Goal: Information Seeking & Learning: Learn about a topic

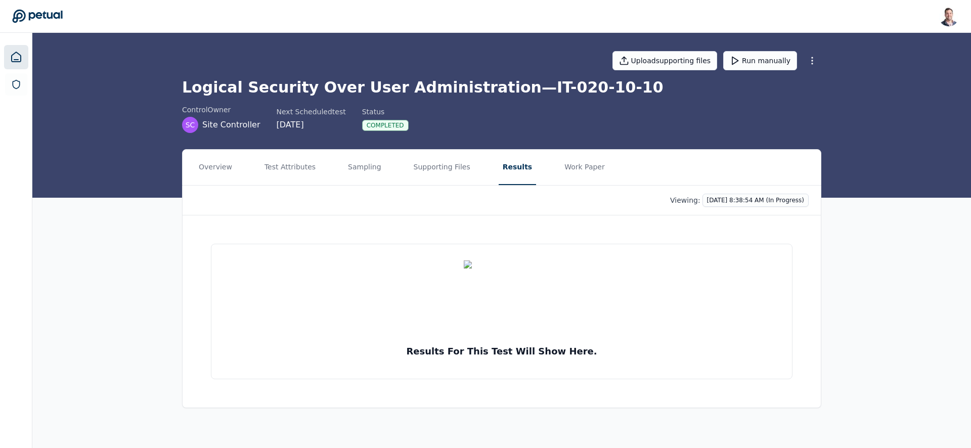
click at [17, 58] on icon at bounding box center [16, 57] width 12 height 12
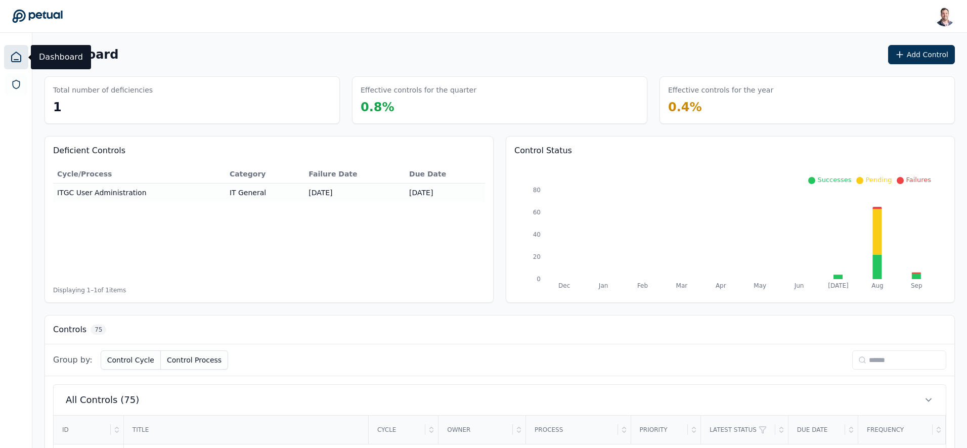
click at [886, 353] on input at bounding box center [899, 359] width 94 height 19
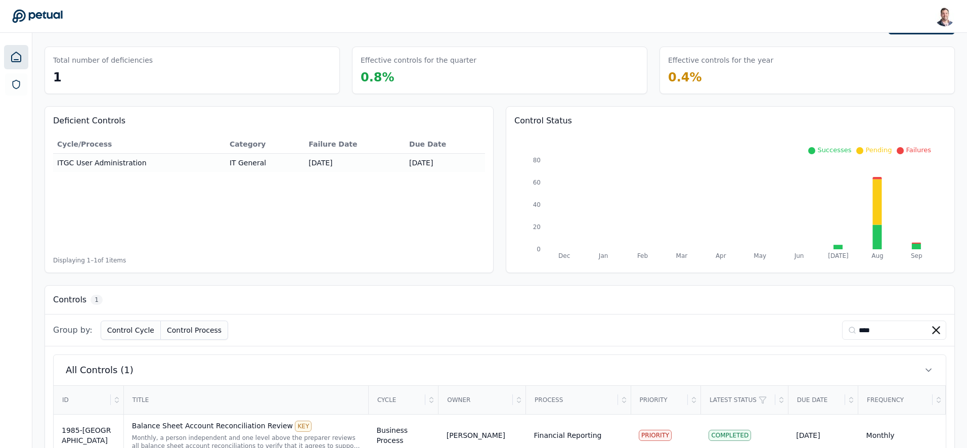
scroll to position [60, 0]
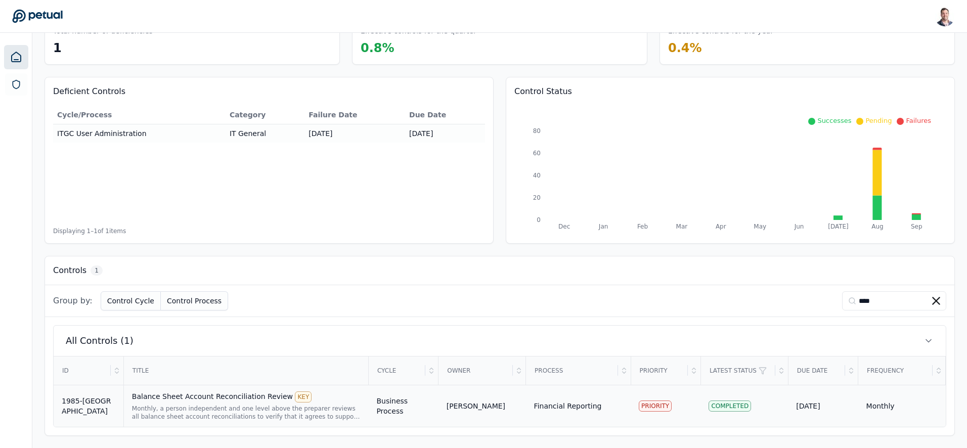
type input "****"
click at [221, 399] on div "Balance Sheet Account Reconciliation Review KEY" at bounding box center [246, 396] width 229 height 11
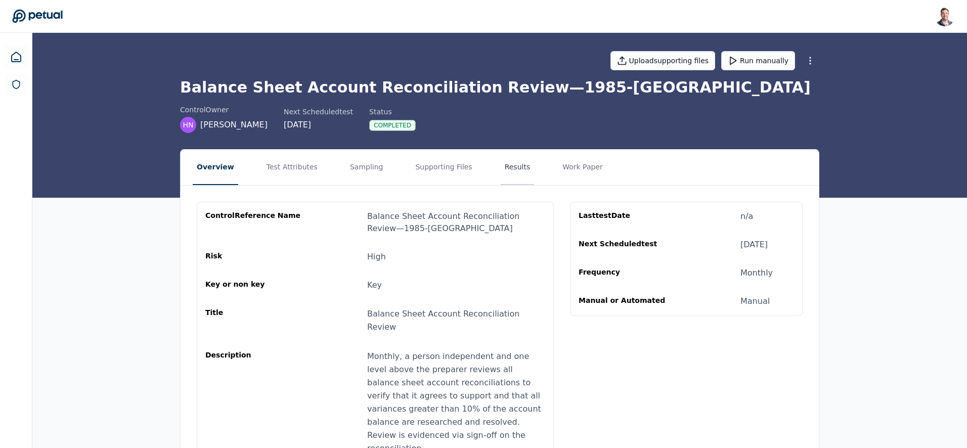
click at [501, 173] on button "Results" at bounding box center [518, 167] width 34 height 35
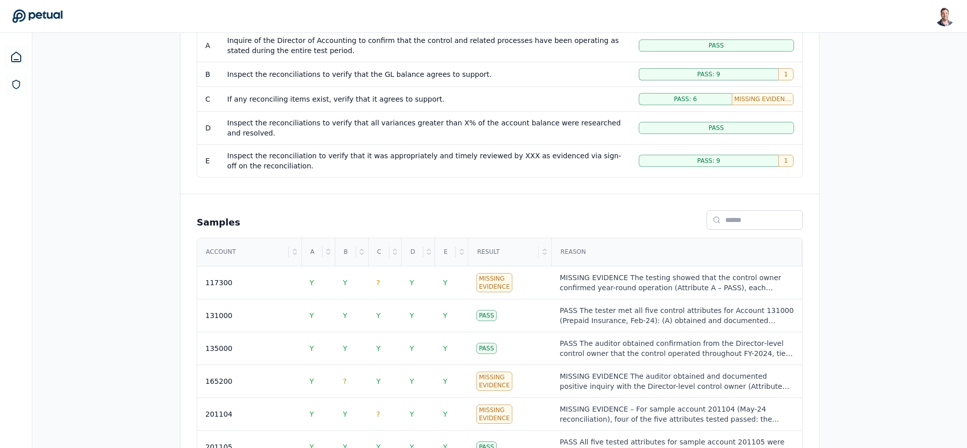
scroll to position [442, 0]
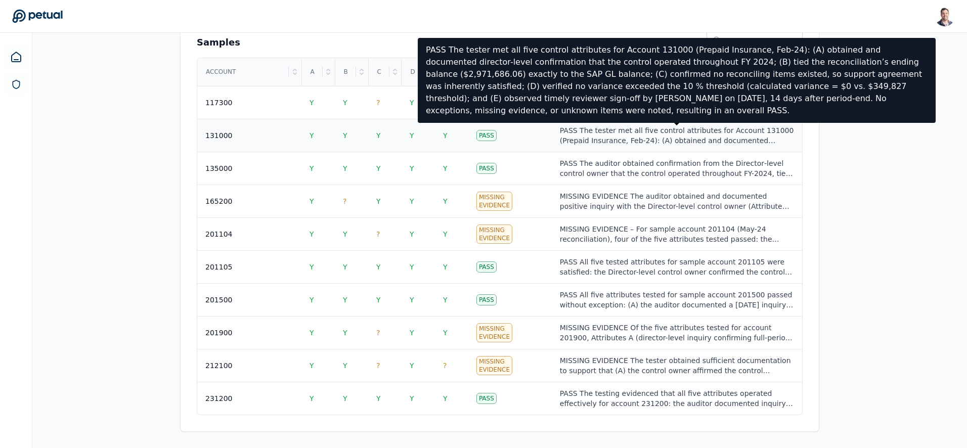
click at [576, 140] on div "PASS The tester met all five control attributes for Account 131000 (Prepaid Ins…" at bounding box center [677, 135] width 234 height 20
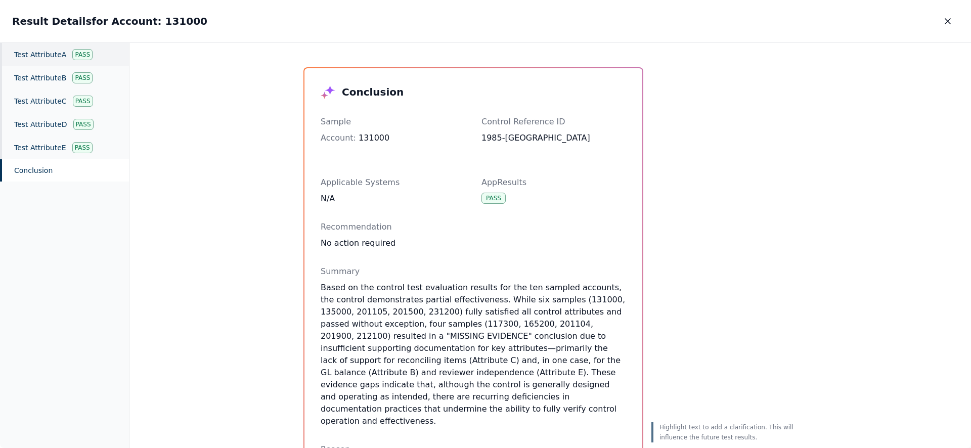
click at [62, 57] on div "Test Attribute A Pass" at bounding box center [64, 54] width 129 height 23
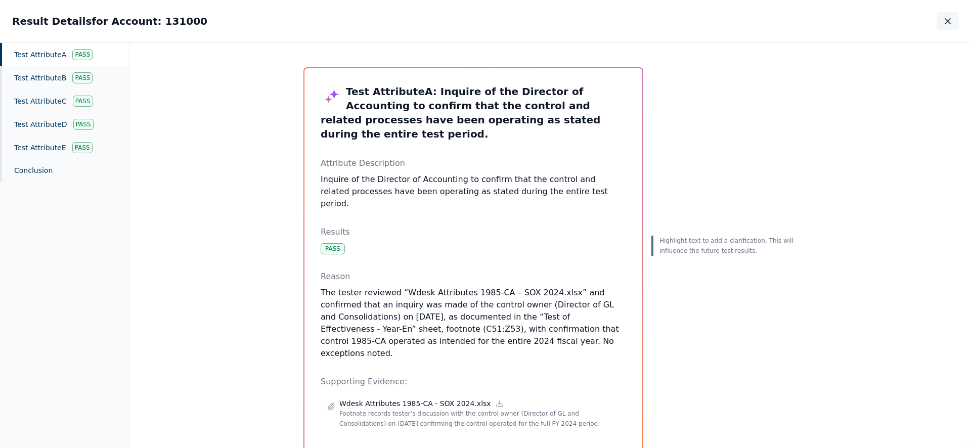
click at [949, 22] on icon "button" at bounding box center [947, 21] width 5 height 5
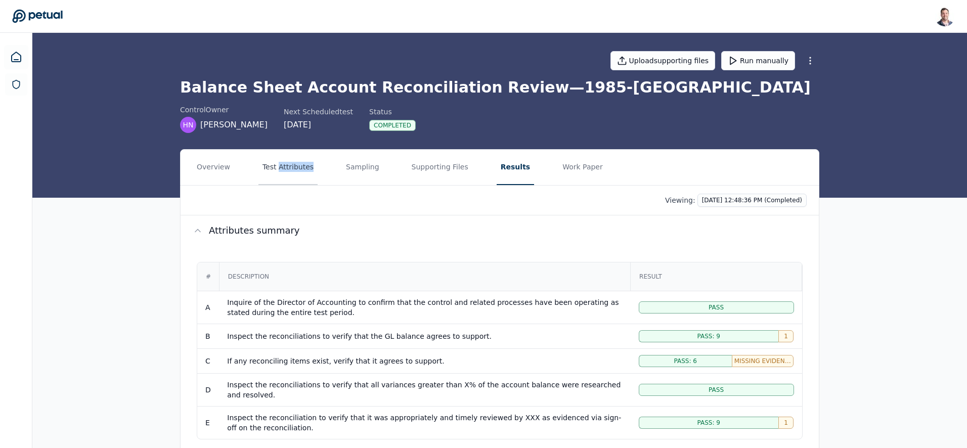
click at [280, 173] on button "Test Attributes" at bounding box center [287, 167] width 59 height 35
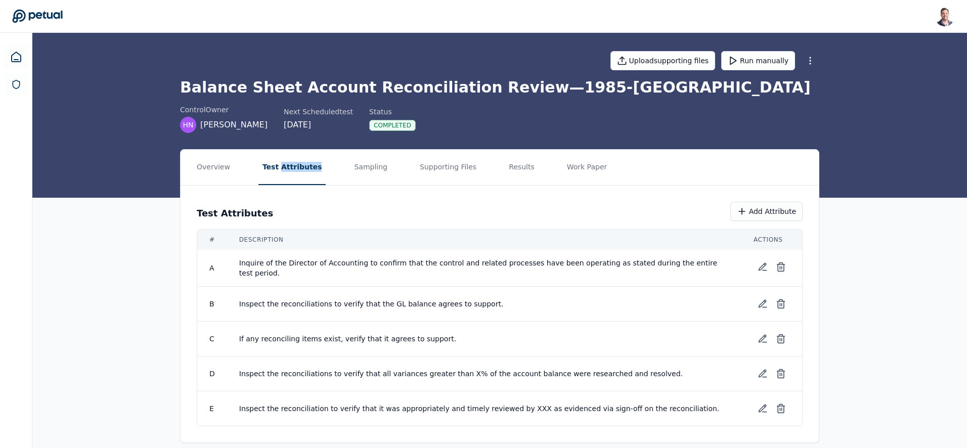
scroll to position [9, 0]
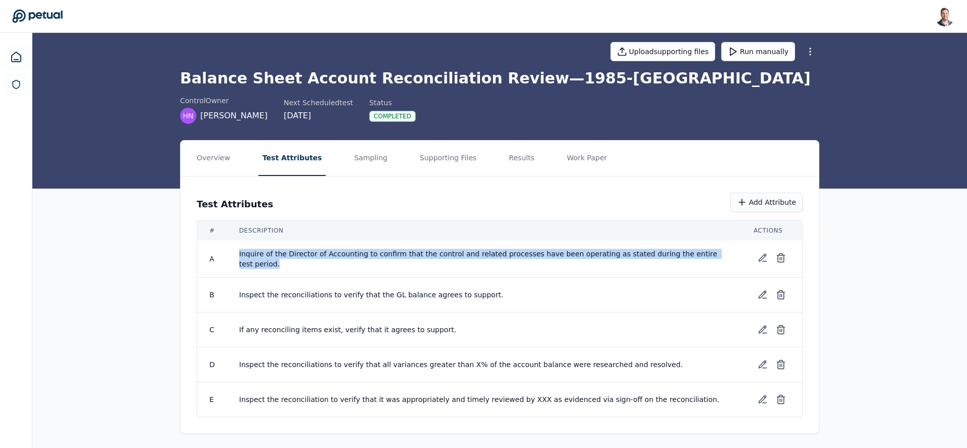
click at [234, 260] on td "Inquire of the Director of Accounting to confirm that the control and related p…" at bounding box center [484, 259] width 514 height 37
click at [392, 262] on span "Inquire of the Director of Accounting to confirm that the control and related p…" at bounding box center [484, 259] width 490 height 20
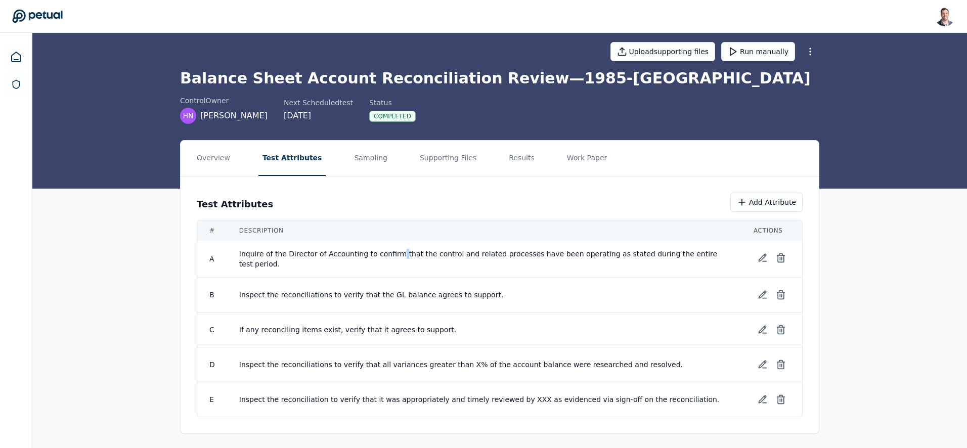
click at [392, 262] on span "Inquire of the Director of Accounting to confirm that the control and related p…" at bounding box center [484, 259] width 490 height 20
drag, startPoint x: 263, startPoint y: 294, endPoint x: 433, endPoint y: 296, distance: 169.9
click at [431, 296] on span "Inspect the reconciliations to verify that the GL balance agrees to support." at bounding box center [484, 295] width 490 height 10
drag, startPoint x: 262, startPoint y: 328, endPoint x: 399, endPoint y: 331, distance: 137.1
click at [399, 331] on span "If any reconciling items exist, verify that it agrees to support." at bounding box center [484, 330] width 490 height 10
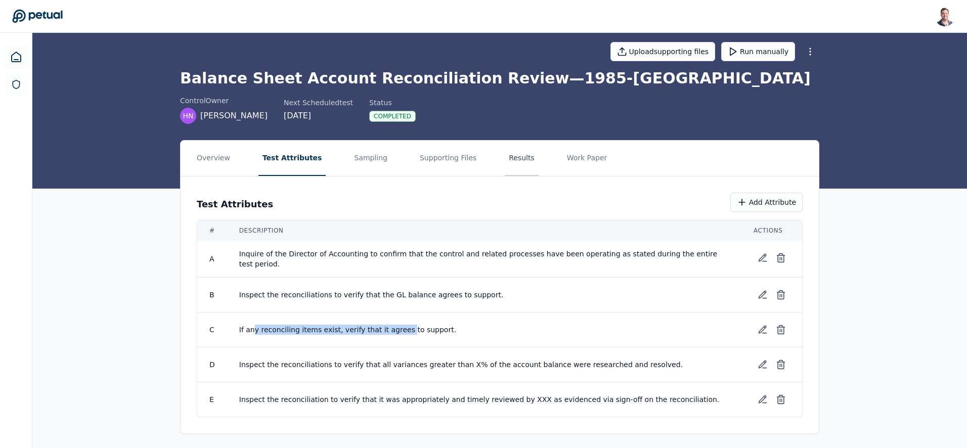
click at [517, 157] on button "Results" at bounding box center [522, 158] width 34 height 35
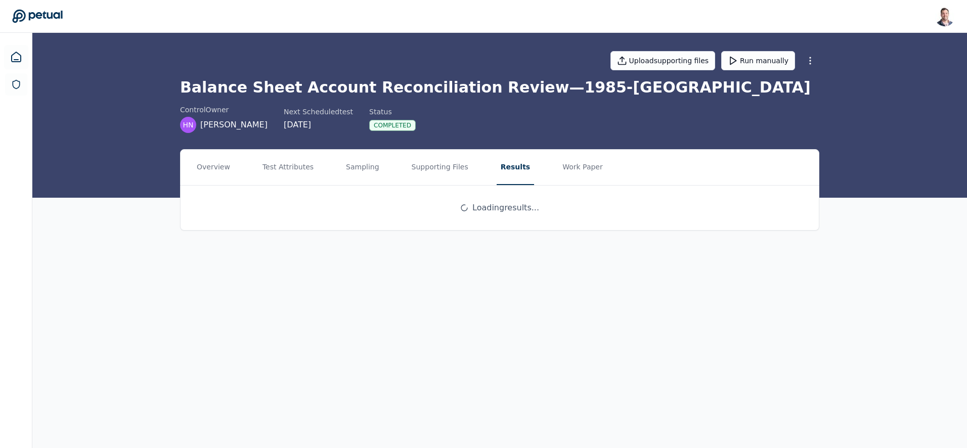
scroll to position [0, 0]
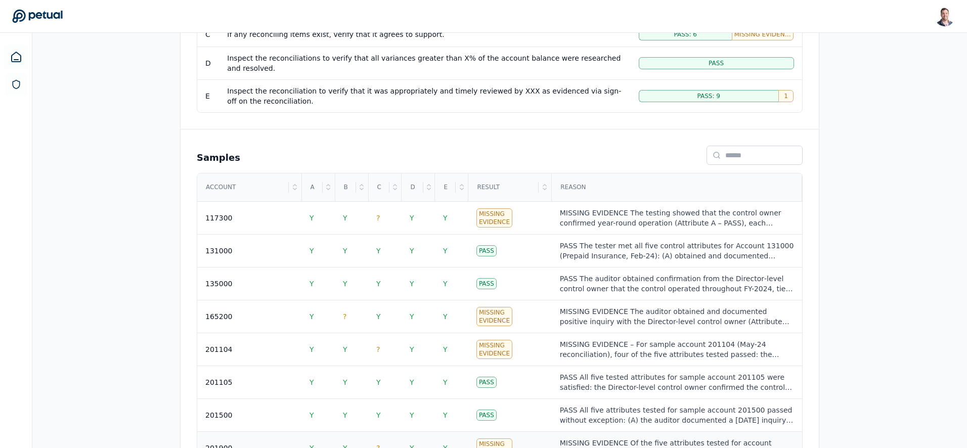
scroll to position [442, 0]
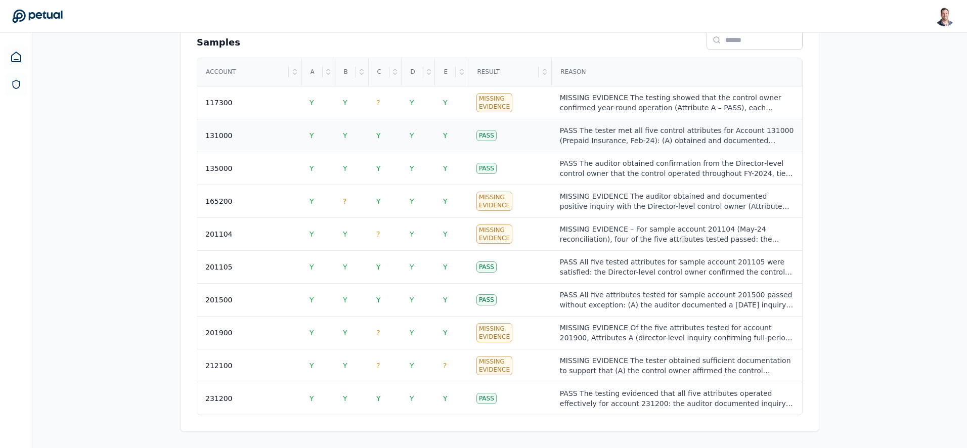
click at [530, 138] on td "Pass" at bounding box center [509, 135] width 83 height 33
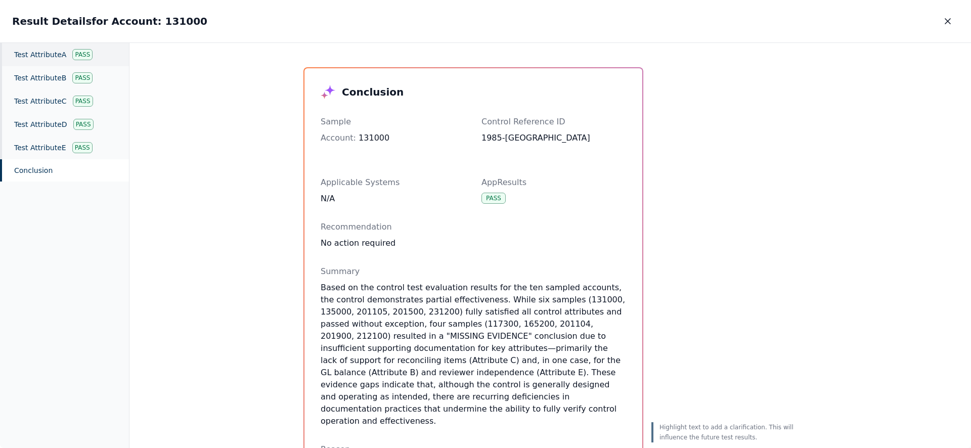
click at [42, 56] on div "Test Attribute A Pass" at bounding box center [64, 54] width 129 height 23
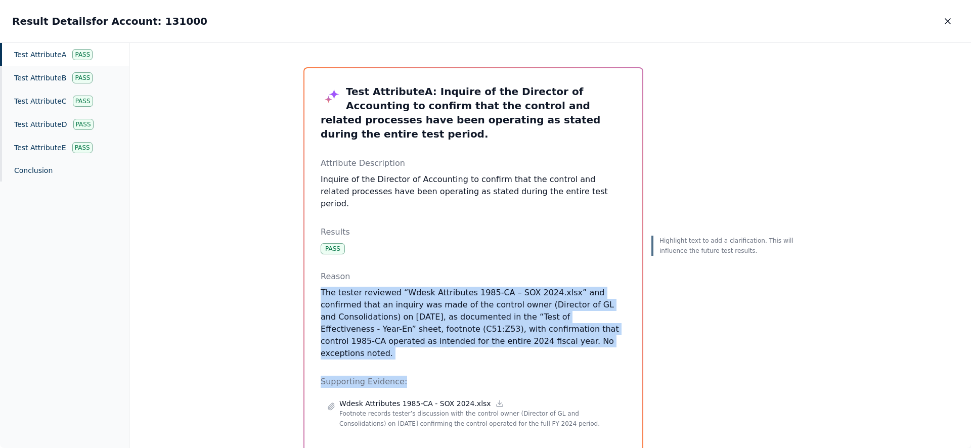
drag, startPoint x: 442, startPoint y: 257, endPoint x: 583, endPoint y: 340, distance: 163.2
click at [583, 340] on div "Test Attribute A : Inquire of the Director of Accounting to confirm that the co…" at bounding box center [473, 259] width 305 height 351
click at [575, 327] on div "Test Attribute A : Inquire of the Director of Accounting to confirm that the co…" at bounding box center [473, 259] width 305 height 351
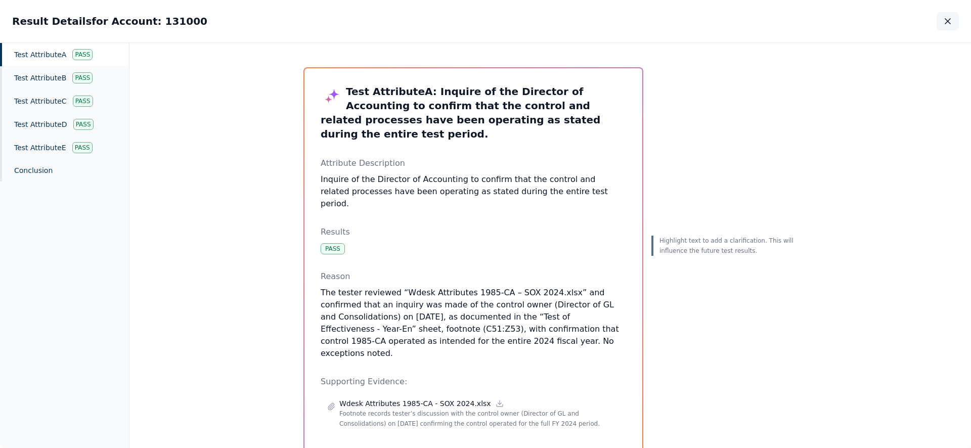
click at [944, 19] on icon "button" at bounding box center [948, 21] width 10 height 10
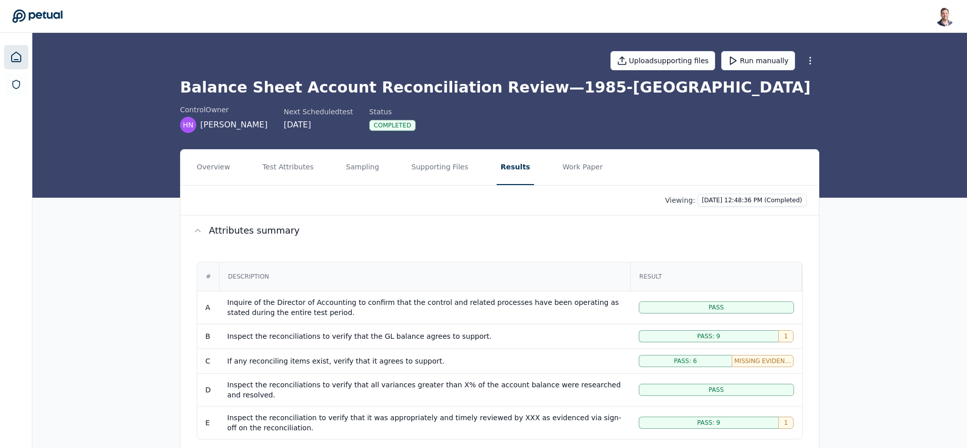
click at [12, 58] on icon at bounding box center [16, 57] width 9 height 10
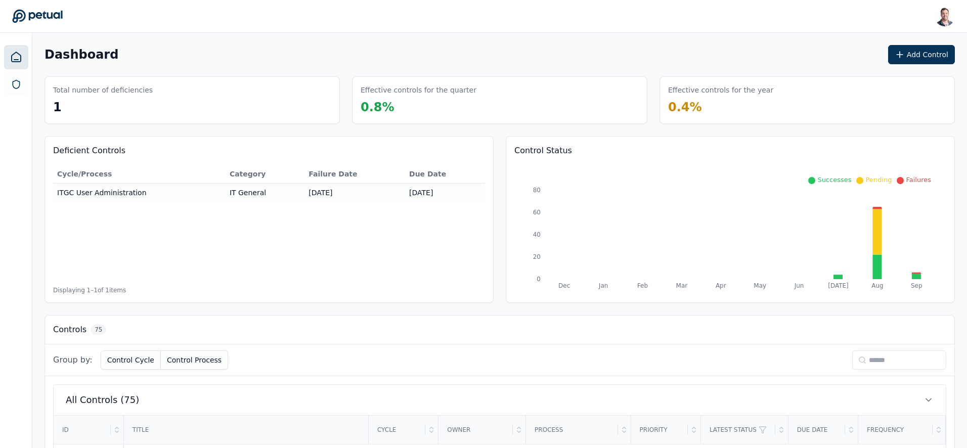
click at [866, 360] on input at bounding box center [899, 359] width 94 height 19
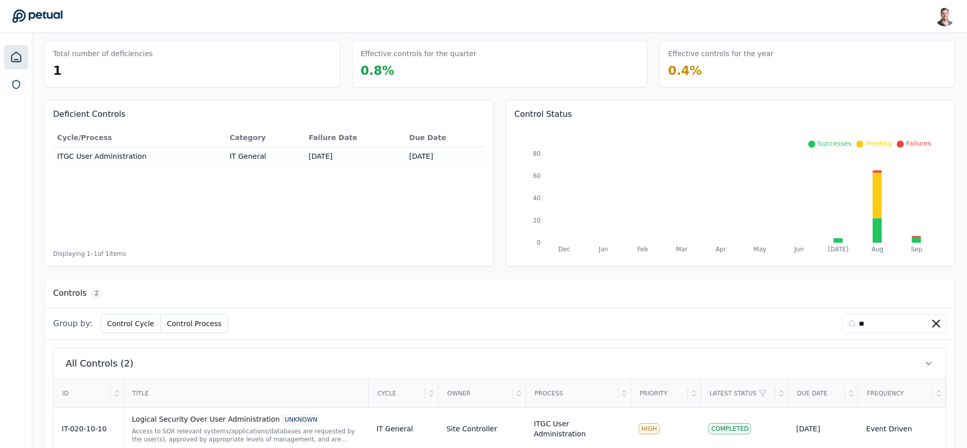
scroll to position [102, 0]
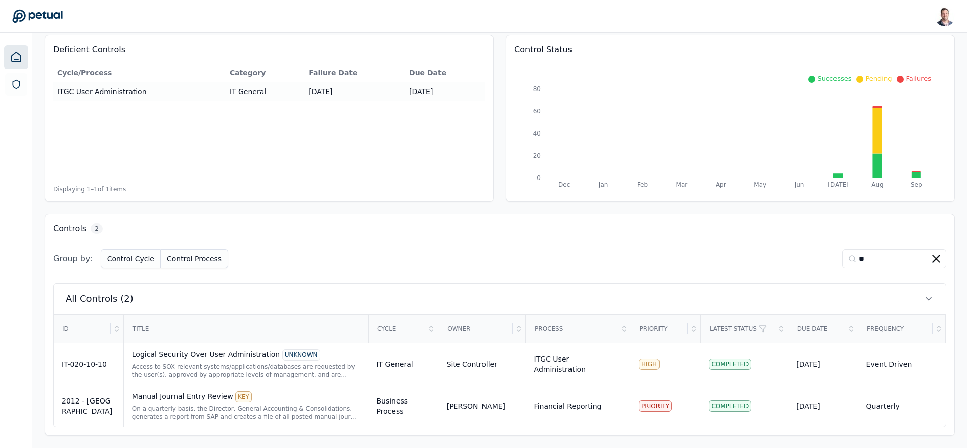
type input "**"
click at [285, 399] on div "Manual Journal Entry Review KEY" at bounding box center [246, 396] width 229 height 11
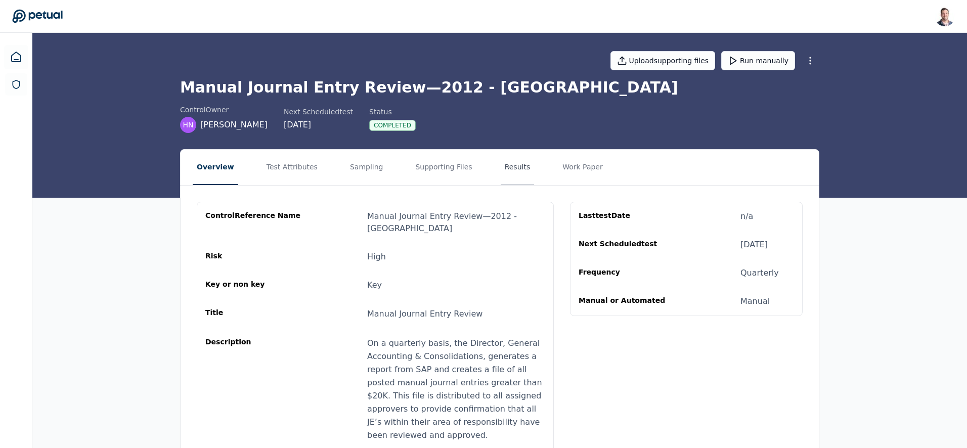
click at [501, 175] on button "Results" at bounding box center [518, 167] width 34 height 35
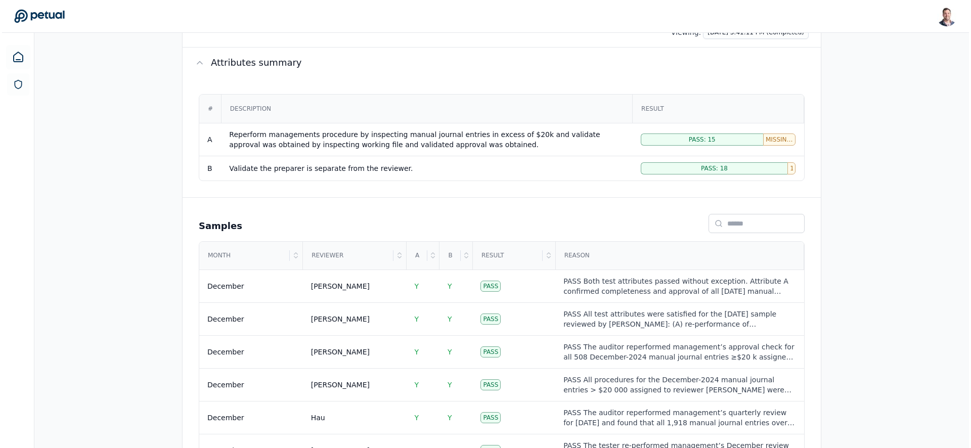
scroll to position [503, 0]
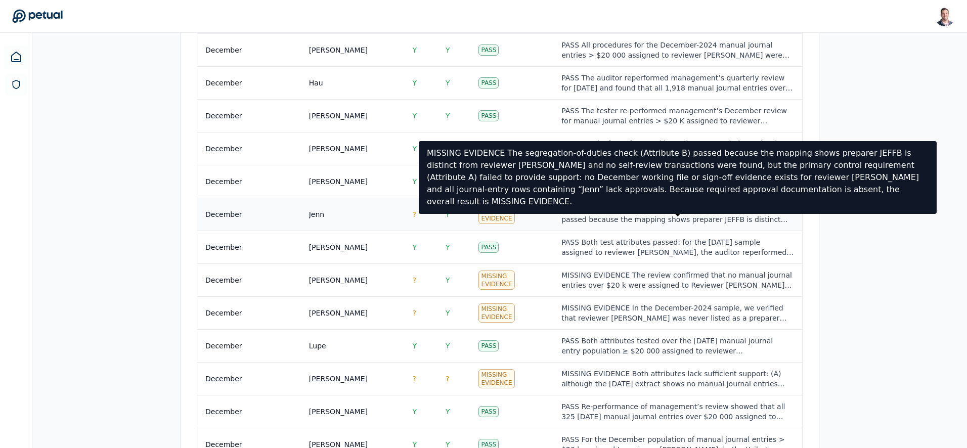
click at [611, 219] on div "MISSING EVIDENCE The segregation-of-duties check (Attribute B) passed because t…" at bounding box center [677, 214] width 232 height 20
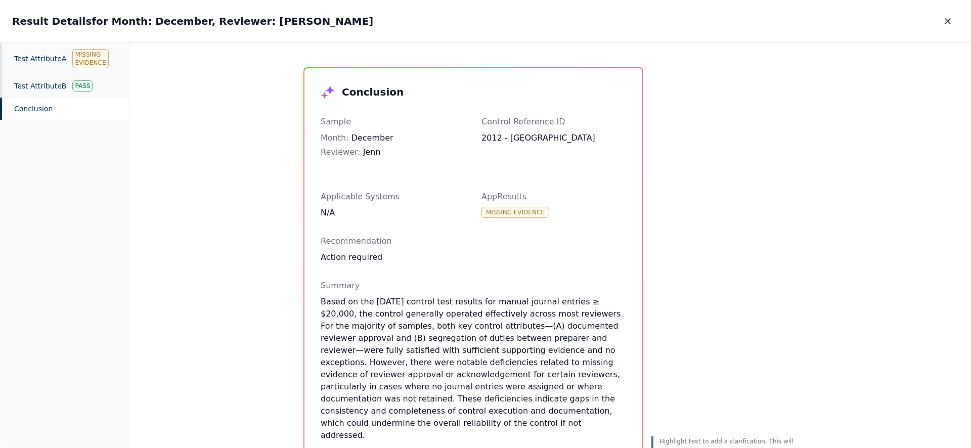
scroll to position [2, 0]
click at [27, 58] on div "Test Attribute A Missing Evidence" at bounding box center [64, 58] width 129 height 31
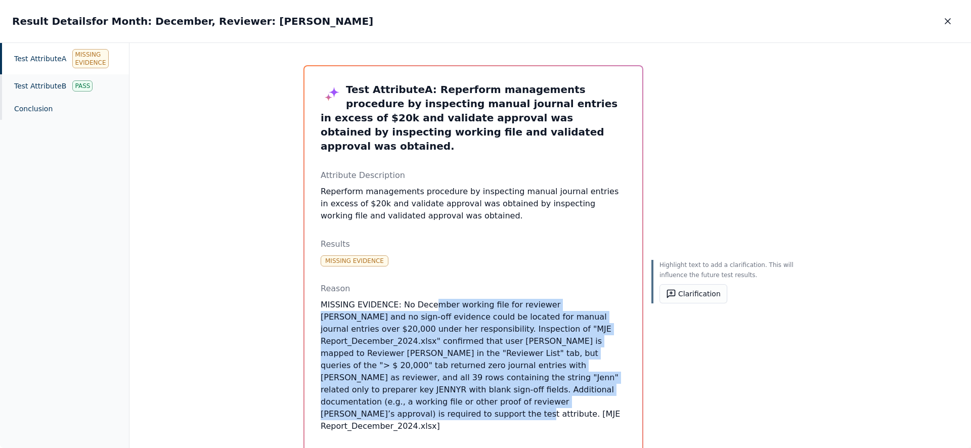
drag, startPoint x: 503, startPoint y: 393, endPoint x: 427, endPoint y: 291, distance: 127.5
click at [427, 299] on p "MISSING EVIDENCE: No December working file for reviewer [PERSON_NAME] and no si…" at bounding box center [473, 365] width 305 height 133
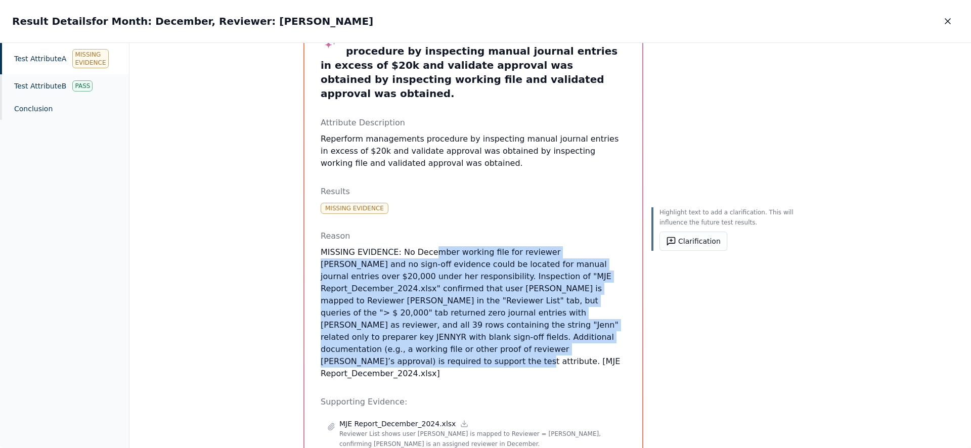
scroll to position [61, 0]
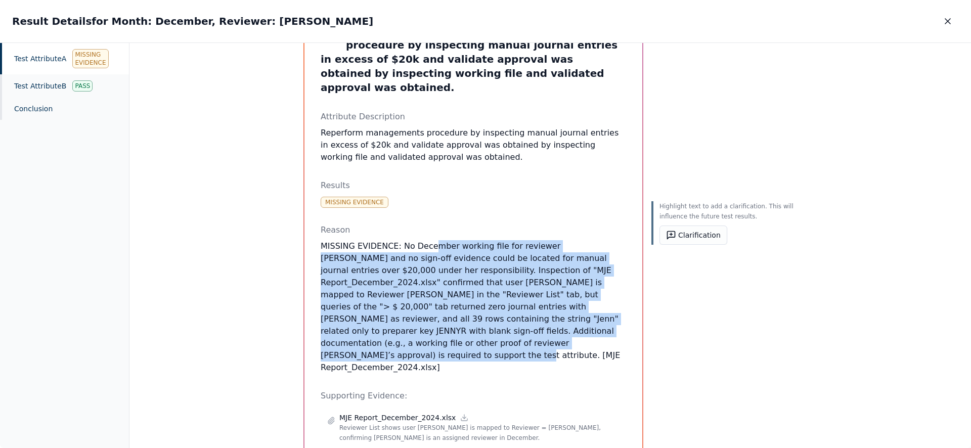
click at [516, 328] on p "MISSING EVIDENCE: No December working file for reviewer [PERSON_NAME] and no si…" at bounding box center [473, 306] width 305 height 133
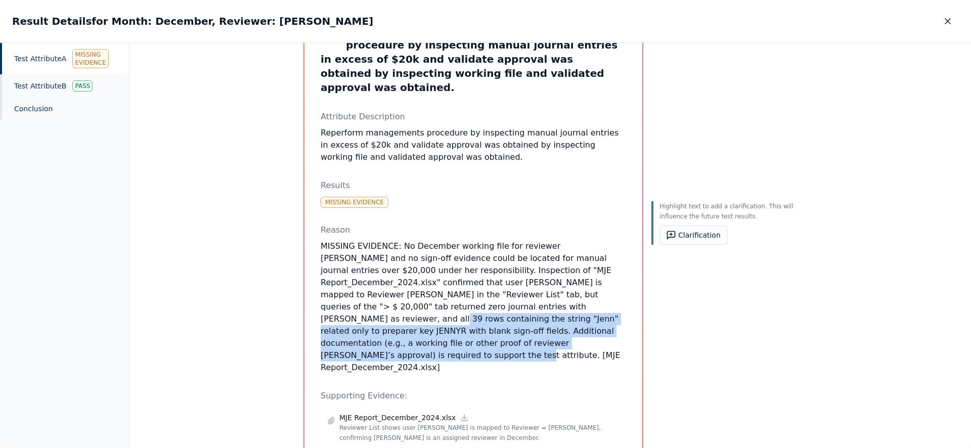
drag, startPoint x: 507, startPoint y: 328, endPoint x: 430, endPoint y: 298, distance: 82.0
click at [431, 298] on p "MISSING EVIDENCE: No December working file for reviewer [PERSON_NAME] and no si…" at bounding box center [473, 306] width 305 height 133
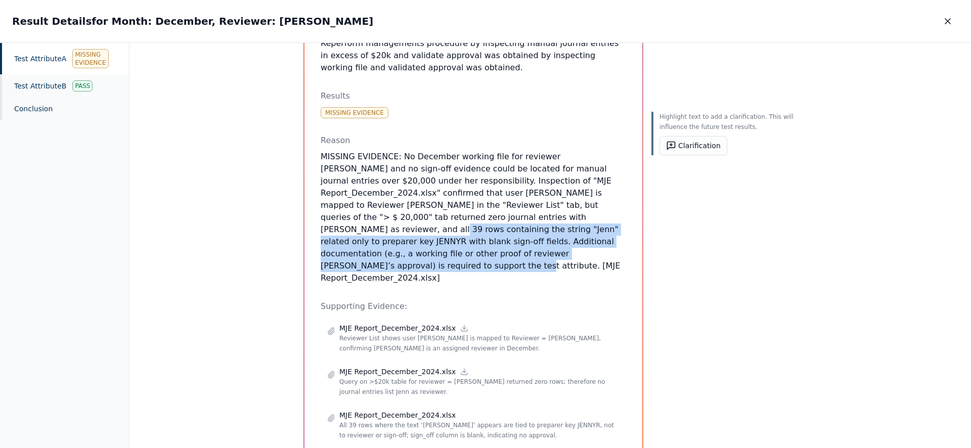
scroll to position [156, 0]
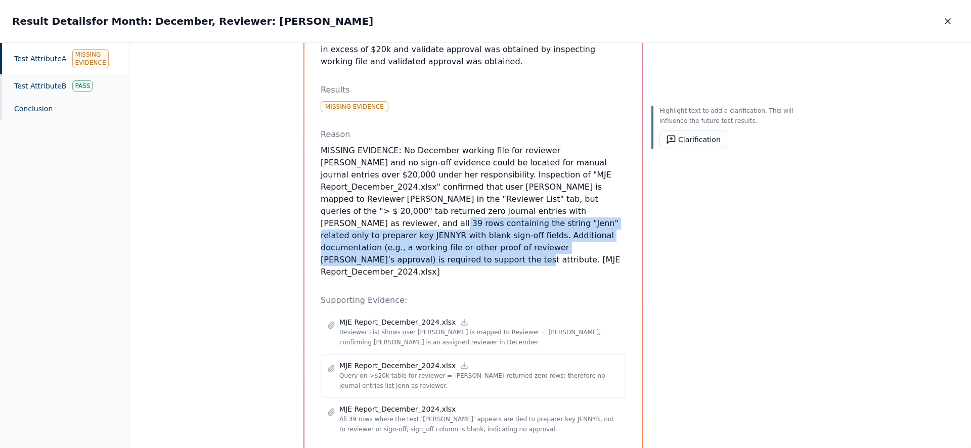
click at [396, 361] on p "MJE Report_December_2024.xlsx" at bounding box center [397, 366] width 116 height 10
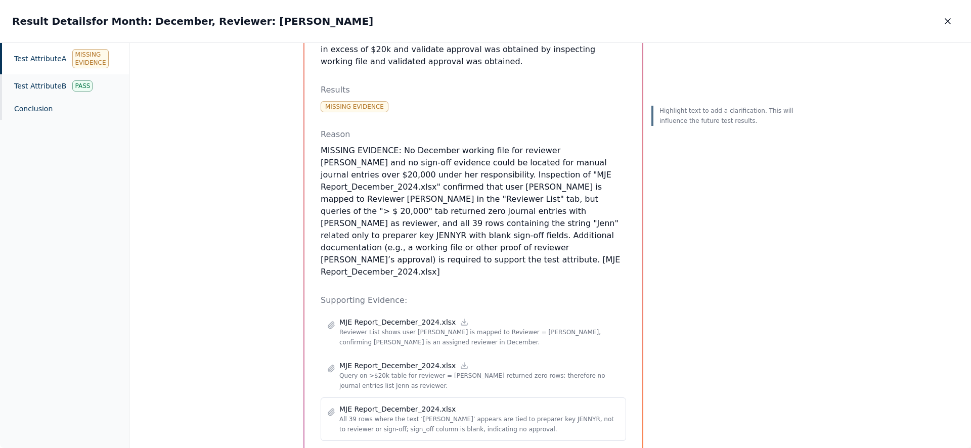
click at [435, 404] on p "MJE Report_December_2024.xlsx" at bounding box center [397, 409] width 116 height 10
click at [461, 323] on icon at bounding box center [464, 324] width 6 height 2
click at [460, 362] on icon at bounding box center [464, 366] width 8 height 8
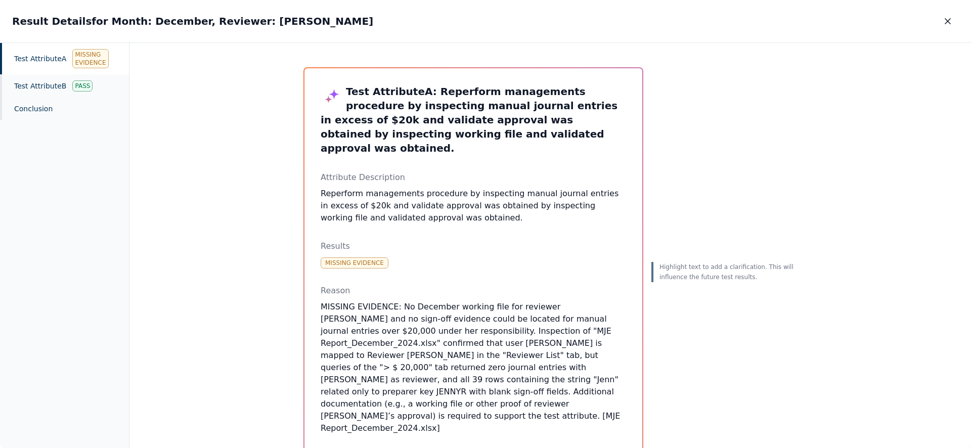
scroll to position [21, 0]
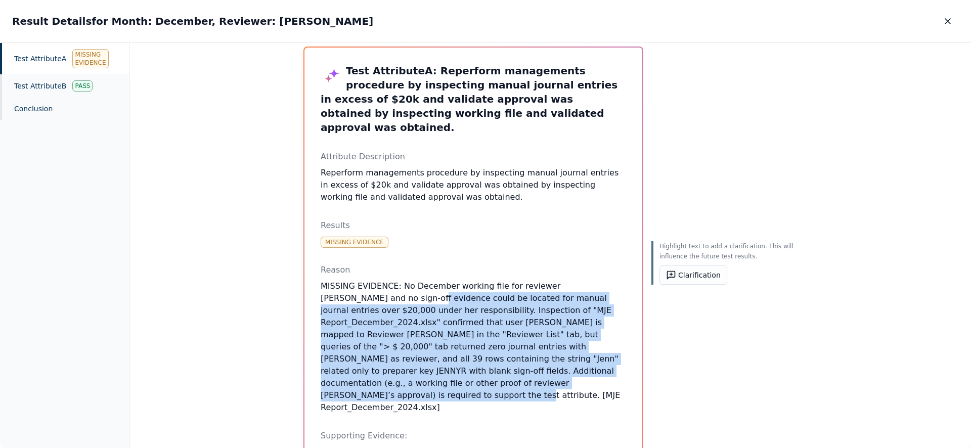
drag, startPoint x: 433, startPoint y: 359, endPoint x: 336, endPoint y: 262, distance: 137.3
click at [334, 273] on div "Test Attribute A : Reperform managements procedure by inspecting manual journal…" at bounding box center [473, 320] width 305 height 513
click at [347, 237] on div "Missing Evidence" at bounding box center [355, 242] width 68 height 11
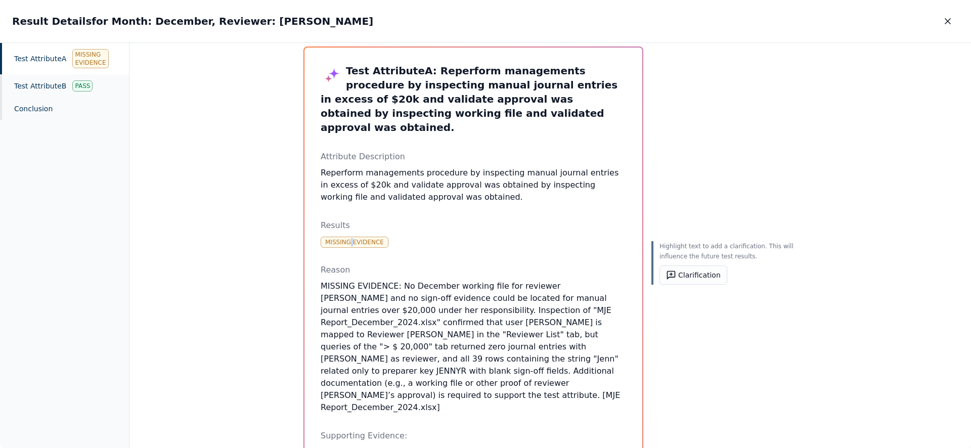
click at [347, 237] on div "Missing Evidence" at bounding box center [355, 242] width 68 height 11
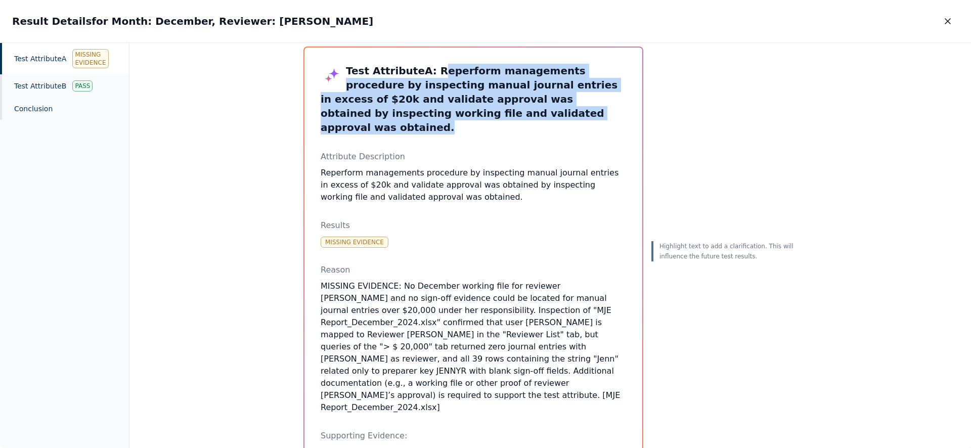
drag, startPoint x: 492, startPoint y: 114, endPoint x: 427, endPoint y: 72, distance: 78.0
click at [427, 72] on h3 "Test Attribute A : Reperform managements procedure by inspecting manual journal…" at bounding box center [473, 99] width 305 height 71
click at [486, 120] on h3 "Test Attribute A : Reperform managements procedure by inspecting manual journal…" at bounding box center [473, 99] width 305 height 71
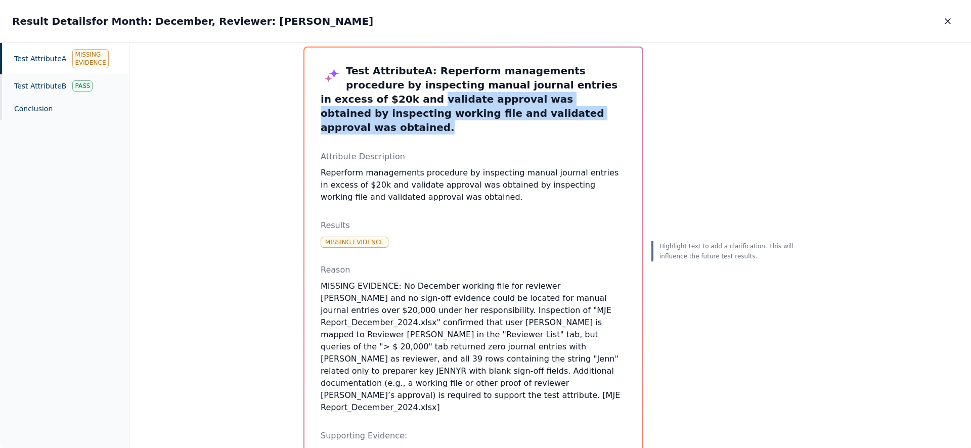
drag, startPoint x: 493, startPoint y: 117, endPoint x: 311, endPoint y: 100, distance: 182.8
click at [311, 100] on div "Test Attribute A : Reperform managements procedure by inspecting manual journal…" at bounding box center [473, 320] width 338 height 545
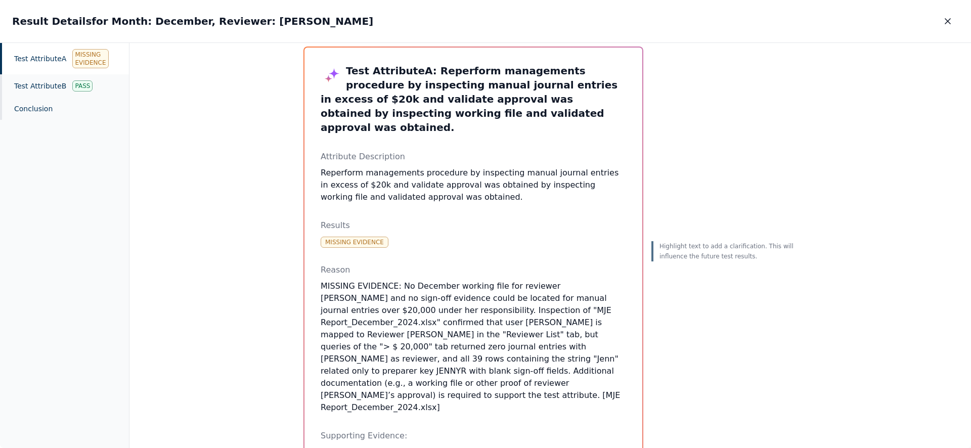
click at [428, 329] on p "MISSING EVIDENCE: No December working file for reviewer [PERSON_NAME] and no si…" at bounding box center [473, 346] width 305 height 133
click at [459, 311] on p "MISSING EVIDENCE: No December working file for reviewer [PERSON_NAME] and no si…" at bounding box center [473, 346] width 305 height 133
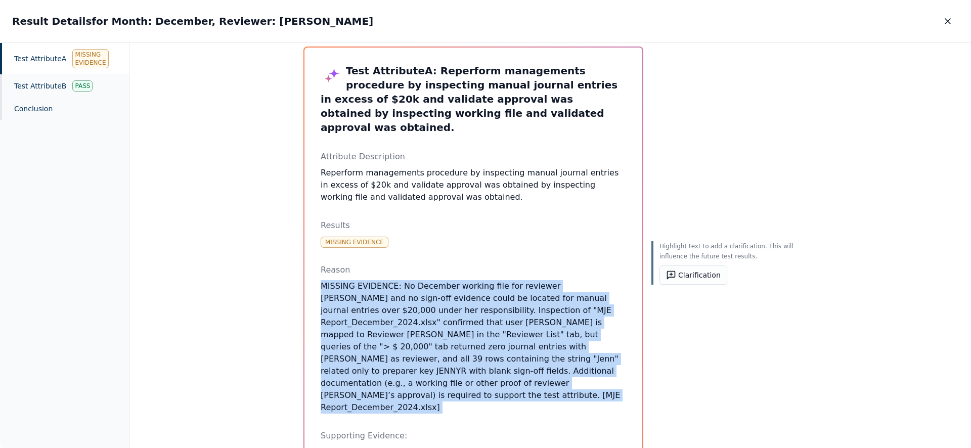
click at [459, 311] on p "MISSING EVIDENCE: No December working file for reviewer [PERSON_NAME] and no si…" at bounding box center [473, 346] width 305 height 133
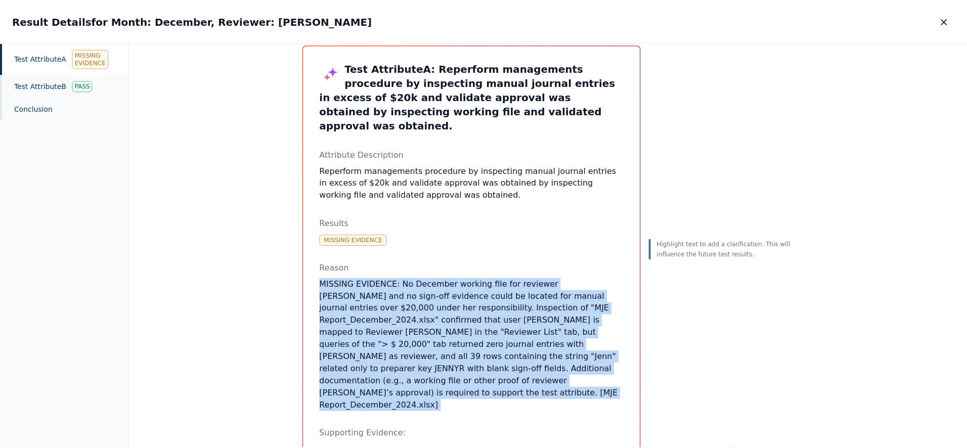
scroll to position [38, 0]
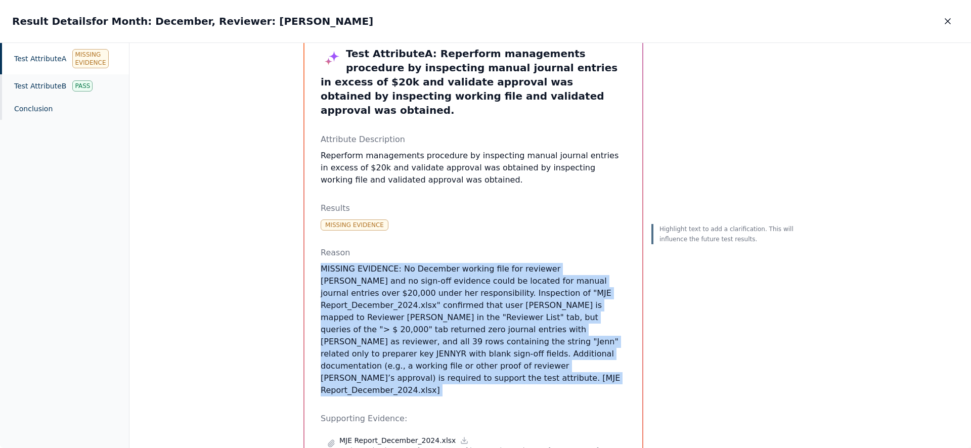
click at [950, 21] on icon "button" at bounding box center [948, 21] width 10 height 10
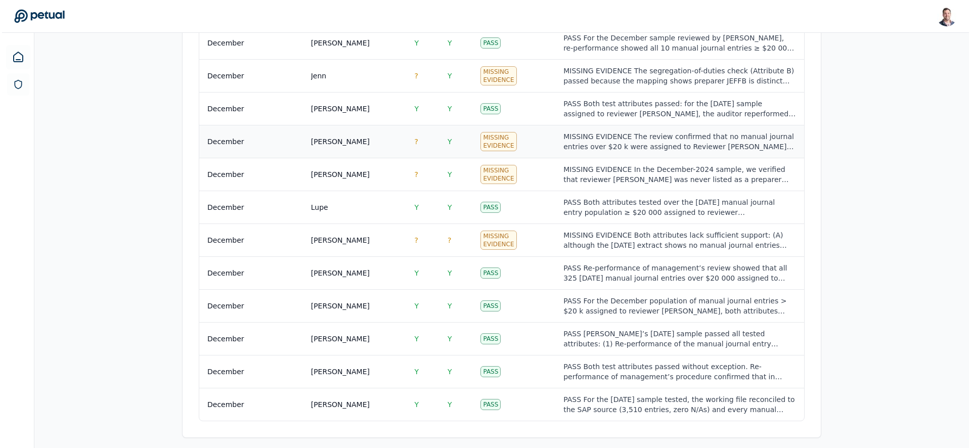
scroll to position [647, 0]
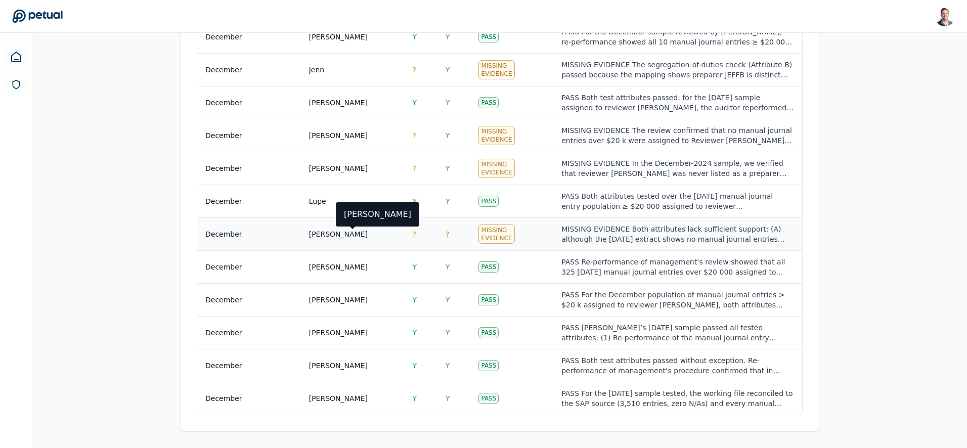
click at [365, 234] on div "[PERSON_NAME]" at bounding box center [352, 234] width 87 height 10
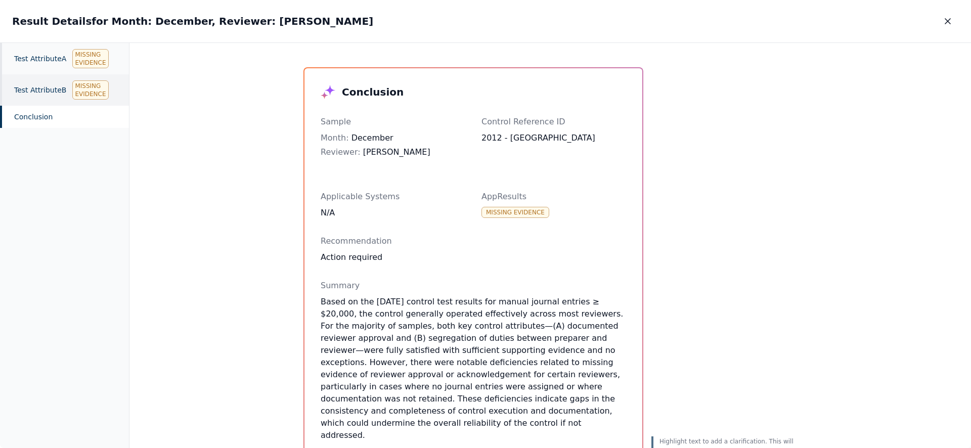
click at [38, 92] on div "Test Attribute B Missing Evidence" at bounding box center [64, 89] width 129 height 31
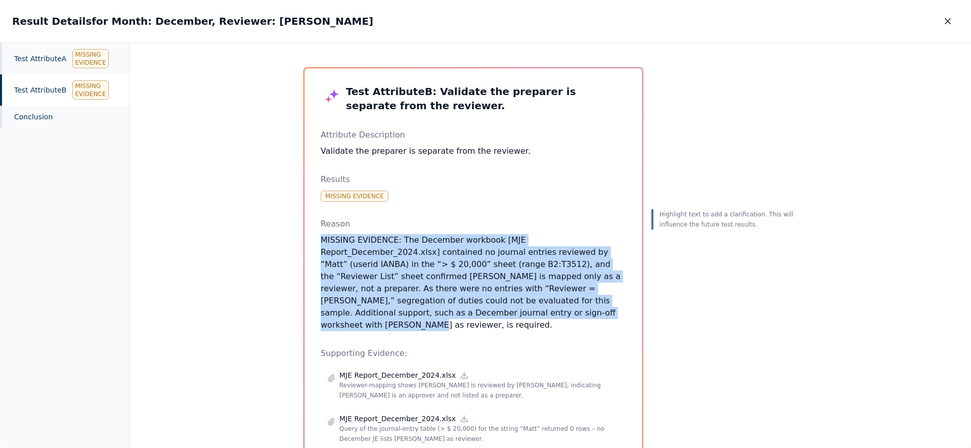
drag, startPoint x: 409, startPoint y: 235, endPoint x: 399, endPoint y: 231, distance: 10.6
click at [399, 231] on div "Reason MISSING EVIDENCE: The December workbook [MJE Report_December_2024.xlsx] …" at bounding box center [473, 274] width 305 height 113
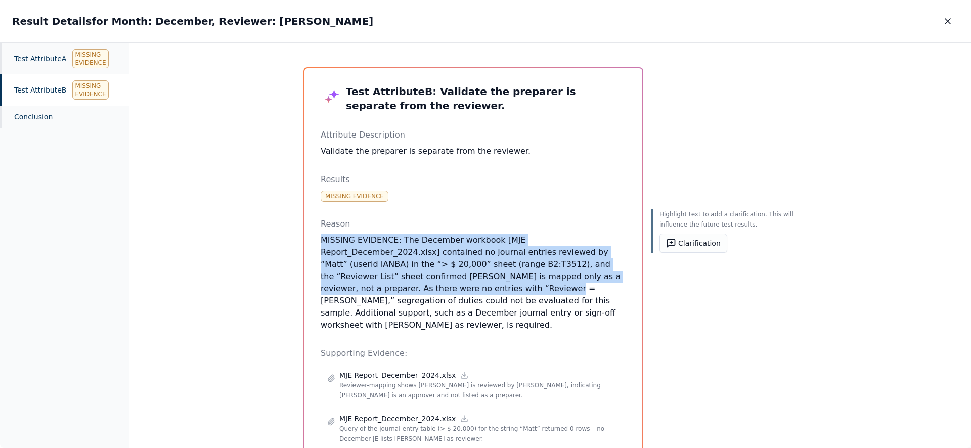
drag, startPoint x: 399, startPoint y: 231, endPoint x: 631, endPoint y: 280, distance: 236.7
click at [631, 280] on div "Test Attribute B : Validate the preparer is separate from the reviewer. Attribu…" at bounding box center [473, 289] width 338 height 442
click at [626, 280] on div "Test Attribute B : Validate the preparer is separate from the reviewer. Attribu…" at bounding box center [473, 289] width 338 height 442
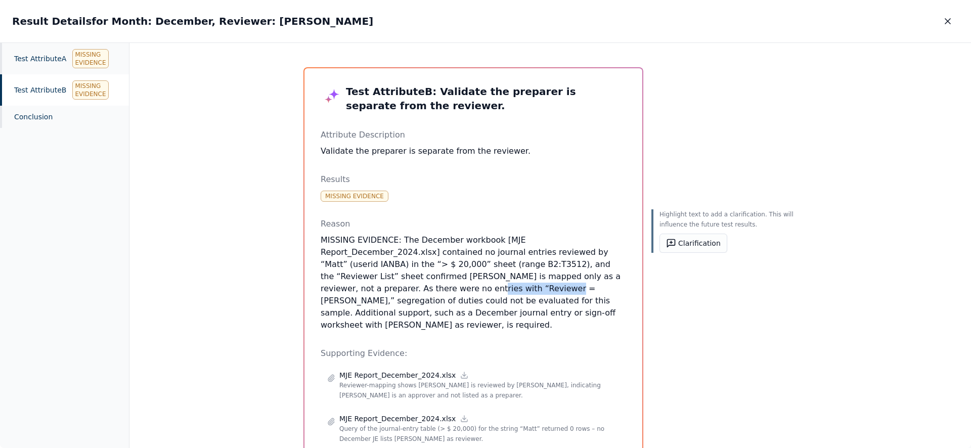
drag, startPoint x: 626, startPoint y: 280, endPoint x: 551, endPoint y: 277, distance: 75.9
click at [551, 277] on div "Test Attribute B : Validate the preparer is separate from the reviewer. Attribu…" at bounding box center [473, 289] width 338 height 442
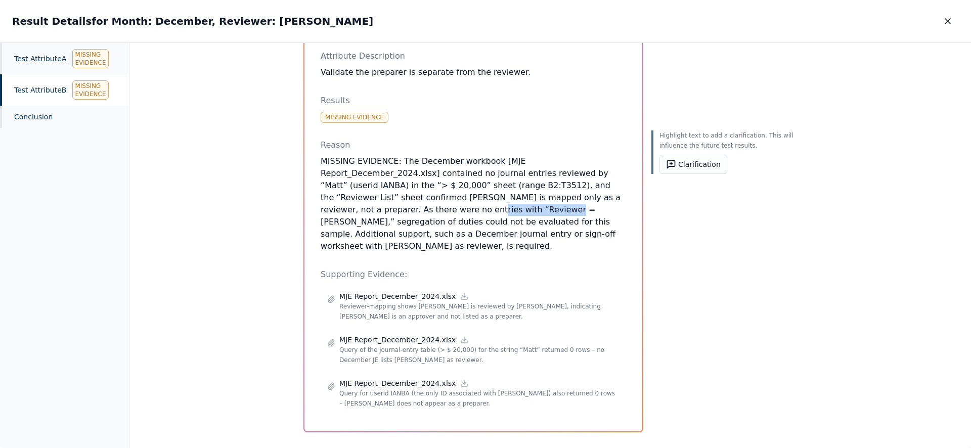
scroll to position [79, 0]
click at [460, 379] on icon at bounding box center [464, 383] width 8 height 8
click at [460, 335] on icon at bounding box center [464, 339] width 8 height 8
click at [460, 292] on icon at bounding box center [464, 296] width 8 height 8
click at [433, 190] on p "MISSING EVIDENCE: The December workbook [MJE Report_December_2024.xlsx] contain…" at bounding box center [473, 203] width 305 height 97
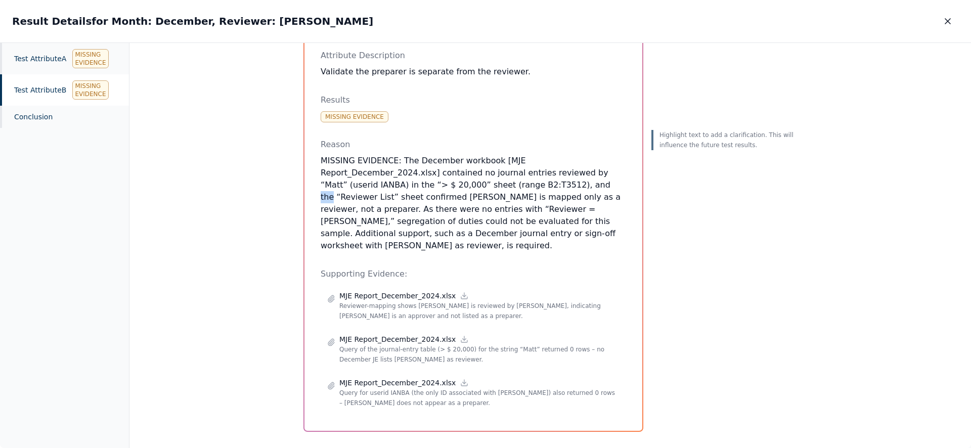
click at [433, 190] on p "MISSING EVIDENCE: The December workbook [MJE Report_December_2024.xlsx] contain…" at bounding box center [473, 203] width 305 height 97
drag, startPoint x: 433, startPoint y: 190, endPoint x: 444, endPoint y: 184, distance: 12.4
click at [433, 190] on p "MISSING EVIDENCE: The December workbook [MJE Report_December_2024.xlsx] contain…" at bounding box center [473, 203] width 305 height 97
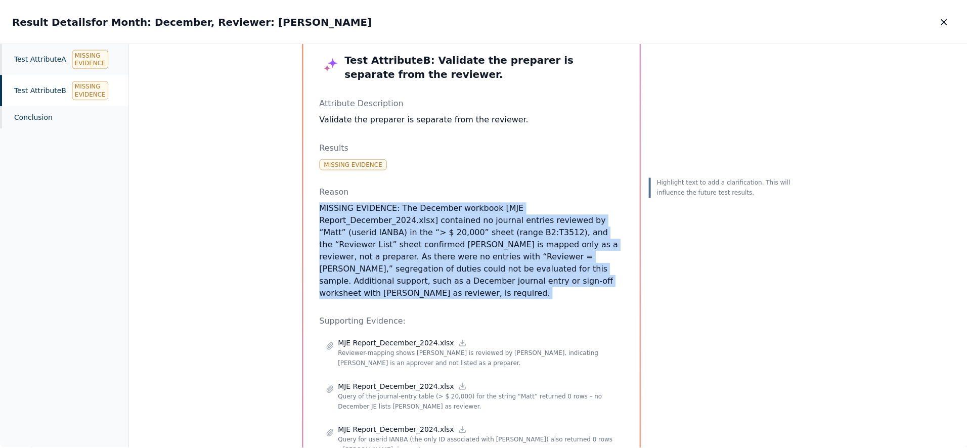
scroll to position [0, 0]
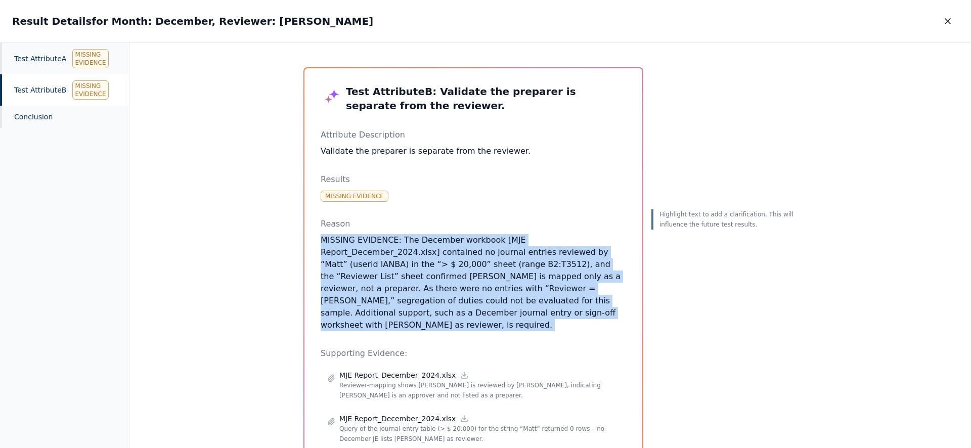
click at [511, 302] on p "MISSING EVIDENCE: The December workbook [MJE Report_December_2024.xlsx] contain…" at bounding box center [473, 282] width 305 height 97
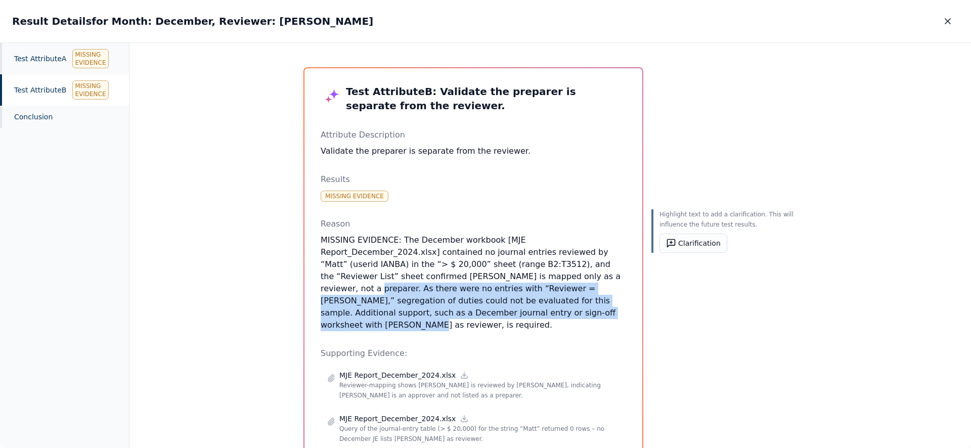
drag, startPoint x: 442, startPoint y: 279, endPoint x: 547, endPoint y: 310, distance: 109.6
click at [547, 310] on p "MISSING EVIDENCE: The December workbook [MJE Report_December_2024.xlsx] contain…" at bounding box center [473, 282] width 305 height 97
click at [444, 278] on p "MISSING EVIDENCE: The December workbook [MJE Report_December_2024.xlsx] contain…" at bounding box center [473, 282] width 305 height 97
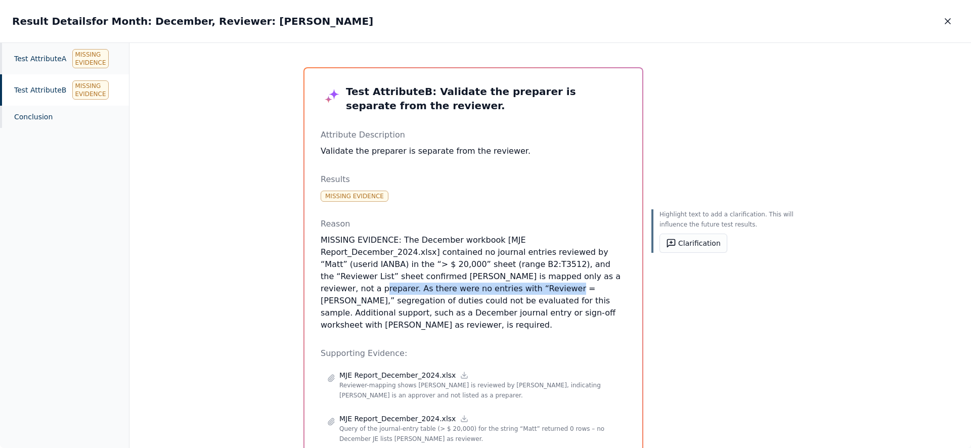
drag, startPoint x: 444, startPoint y: 277, endPoint x: 631, endPoint y: 278, distance: 186.6
click at [631, 278] on div "Test Attribute B : Validate the preparer is separate from the reviewer. Attribu…" at bounding box center [473, 289] width 338 height 442
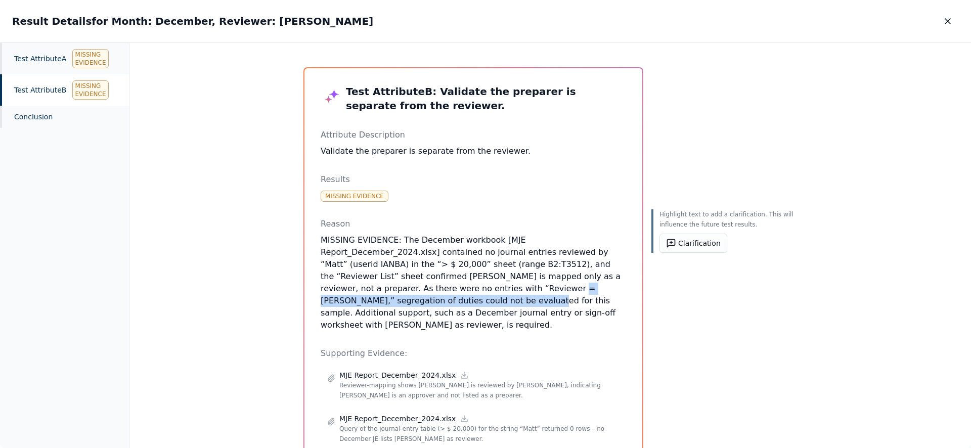
drag, startPoint x: 320, startPoint y: 290, endPoint x: 539, endPoint y: 287, distance: 218.5
click at [539, 287] on p "MISSING EVIDENCE: The December workbook [MJE Report_December_2024.xlsx] contain…" at bounding box center [473, 282] width 305 height 97
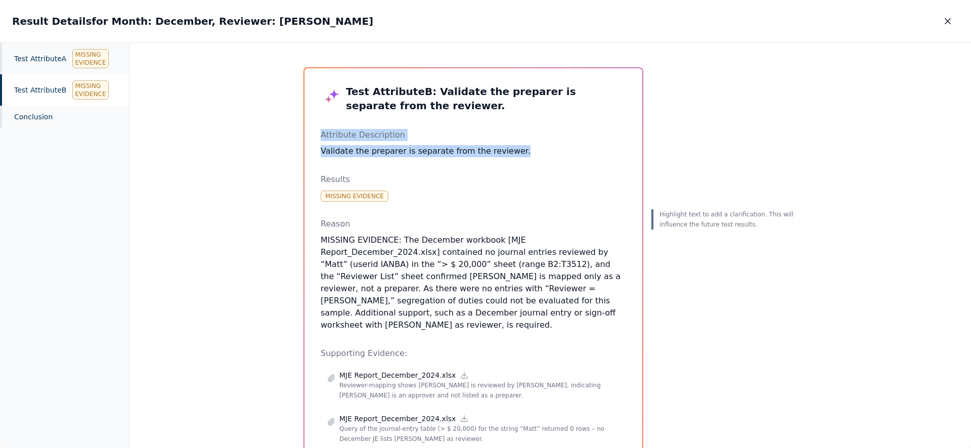
drag, startPoint x: 547, startPoint y: 163, endPoint x: 529, endPoint y: 97, distance: 68.2
click at [529, 98] on div "Test Attribute B : Validate the preparer is separate from the reviewer. Attribu…" at bounding box center [473, 289] width 305 height 410
click at [522, 107] on h3 "Test Attribute B : Validate the preparer is separate from the reviewer." at bounding box center [473, 98] width 305 height 28
click at [944, 20] on icon "button" at bounding box center [948, 21] width 10 height 10
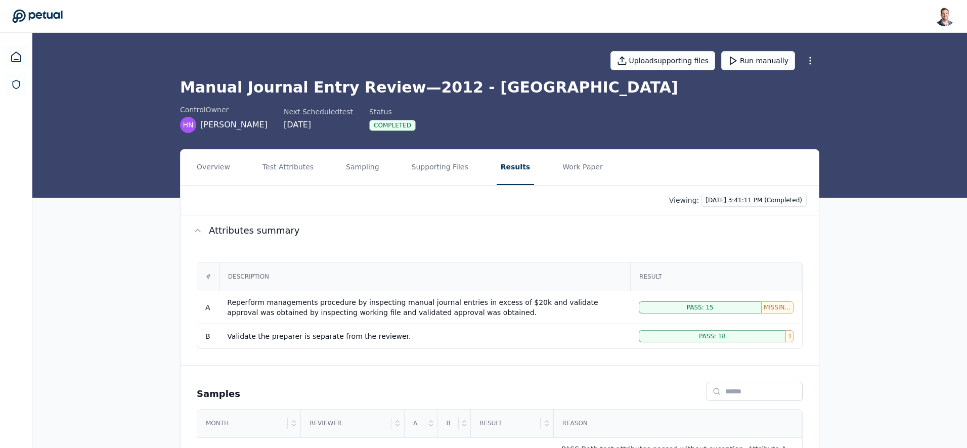
click at [413, 89] on h1 "Manual Journal Entry Review — 2012 - CA" at bounding box center [499, 87] width 639 height 18
click at [573, 170] on button "Work Paper" at bounding box center [582, 167] width 49 height 35
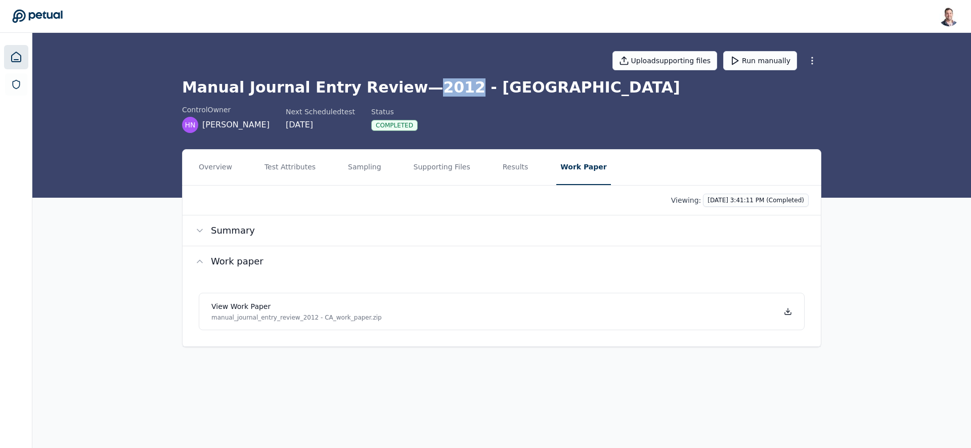
click at [11, 48] on link at bounding box center [16, 57] width 24 height 24
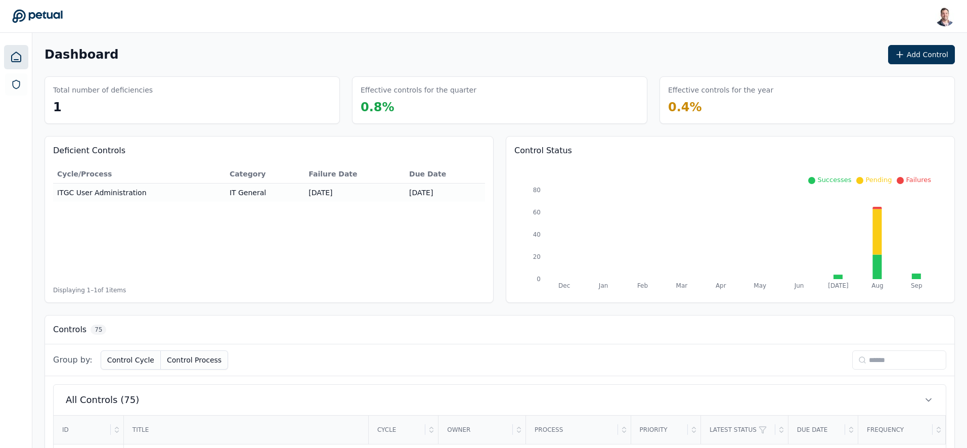
click at [873, 358] on input at bounding box center [899, 359] width 94 height 19
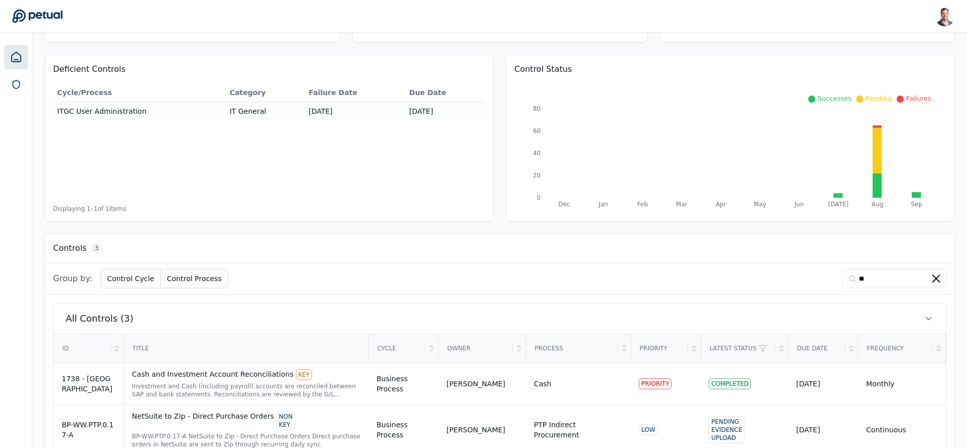
scroll to position [160, 0]
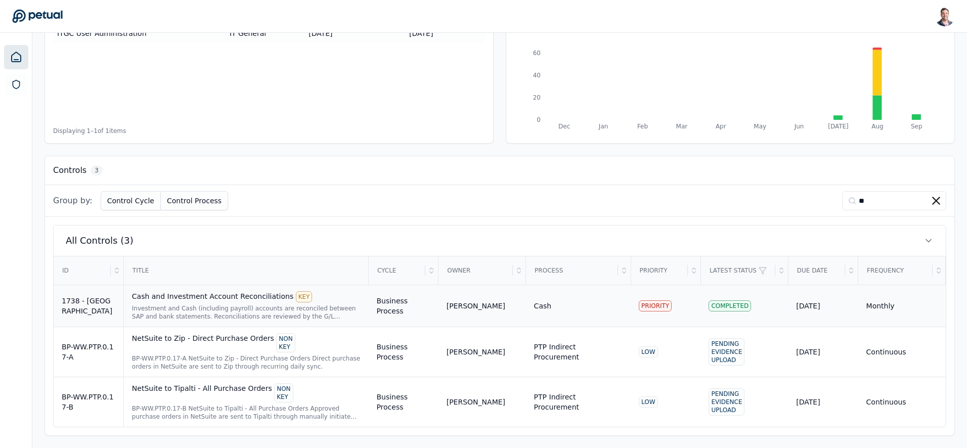
type input "**"
click at [195, 304] on div "Investment and Cash (including payroll) accounts are reconciled between SAP and…" at bounding box center [246, 312] width 229 height 16
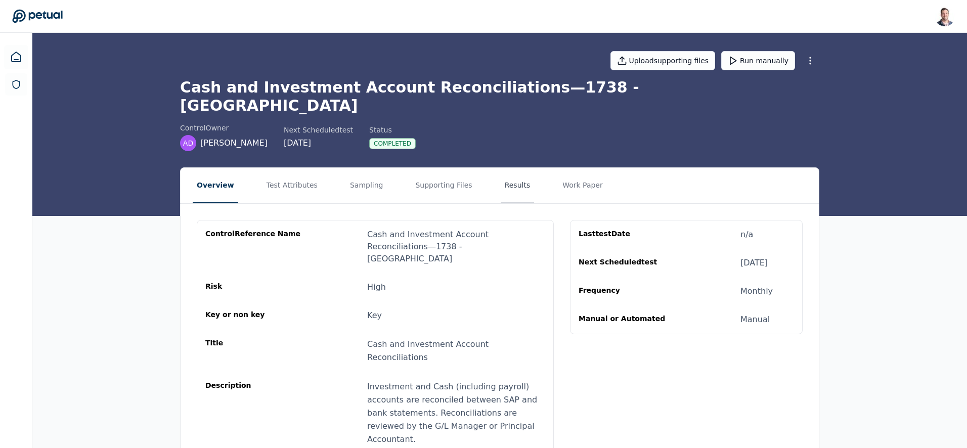
click at [502, 168] on button "Results" at bounding box center [518, 185] width 34 height 35
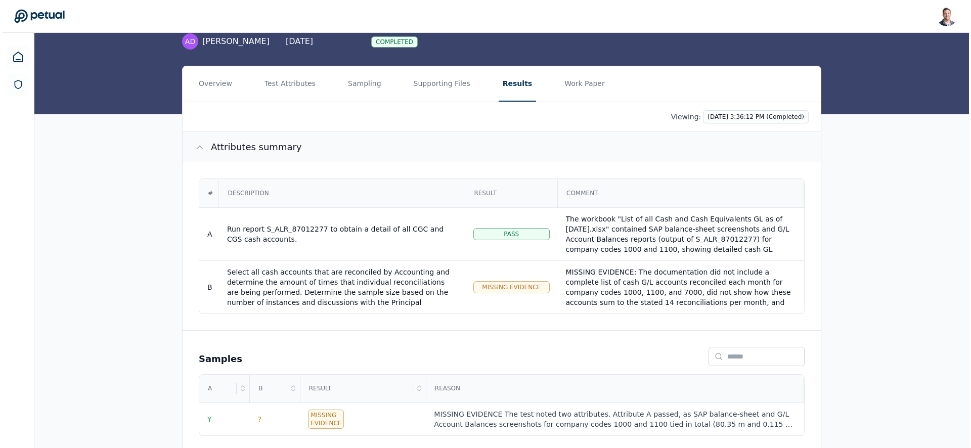
scroll to position [104, 0]
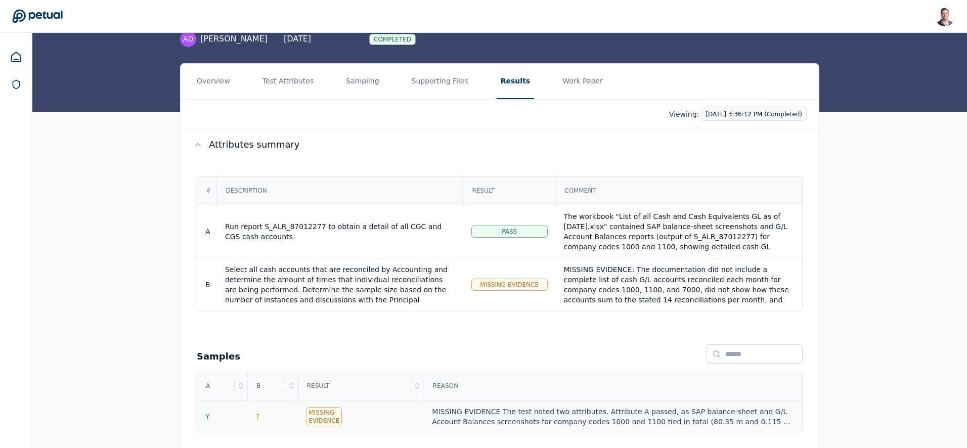
click at [629, 407] on div "MISSING EVIDENCE The test noted two attributes. Attribute A passed, as SAP bala…" at bounding box center [613, 417] width 362 height 20
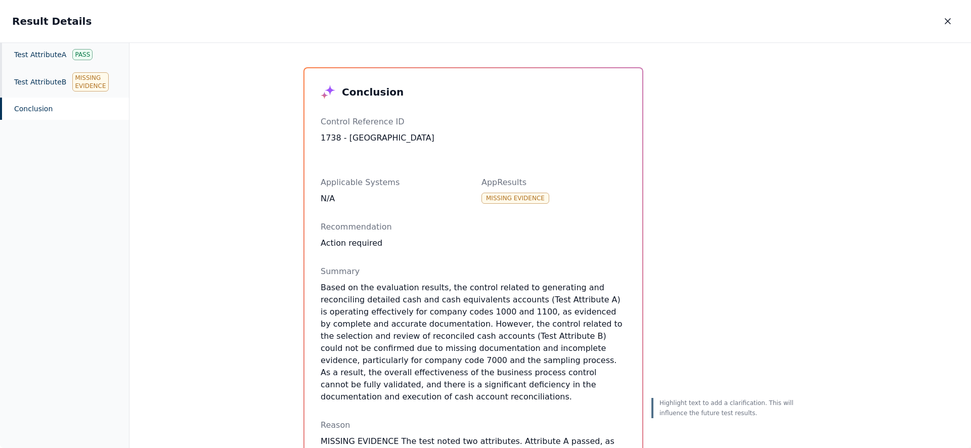
drag, startPoint x: 433, startPoint y: 311, endPoint x: 516, endPoint y: 338, distance: 87.5
click at [523, 318] on p "Based on the evaluation results, the control related to generating and reconcil…" at bounding box center [473, 342] width 305 height 121
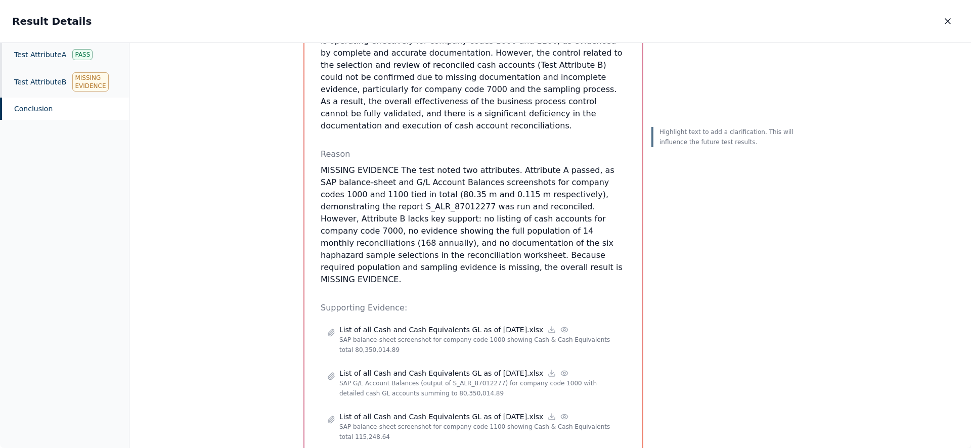
scroll to position [381, 0]
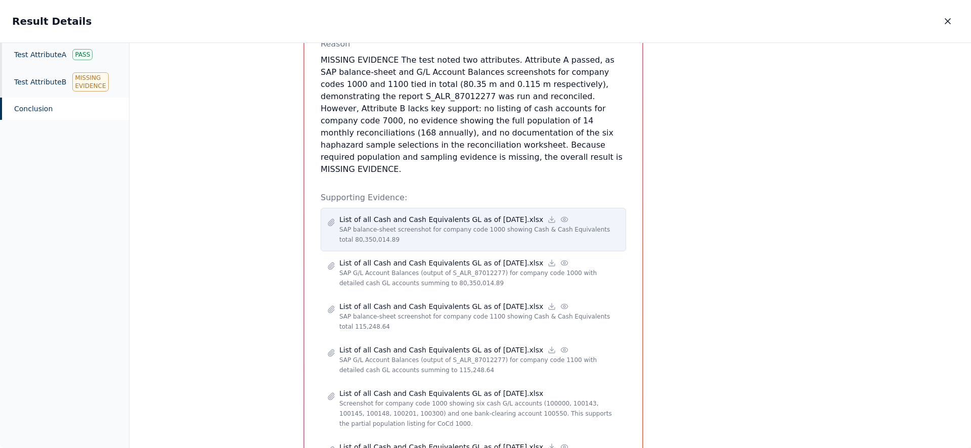
click at [560, 215] on icon at bounding box center [564, 219] width 8 height 8
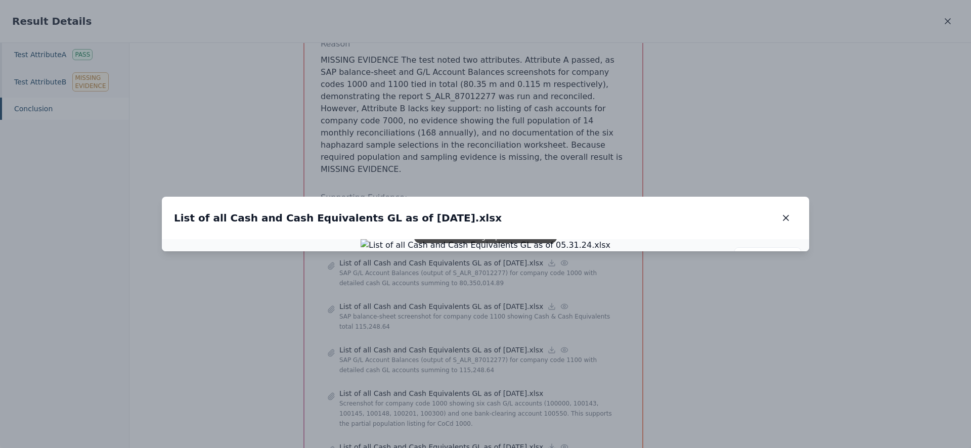
drag, startPoint x: 232, startPoint y: 374, endPoint x: 145, endPoint y: 200, distance: 194.7
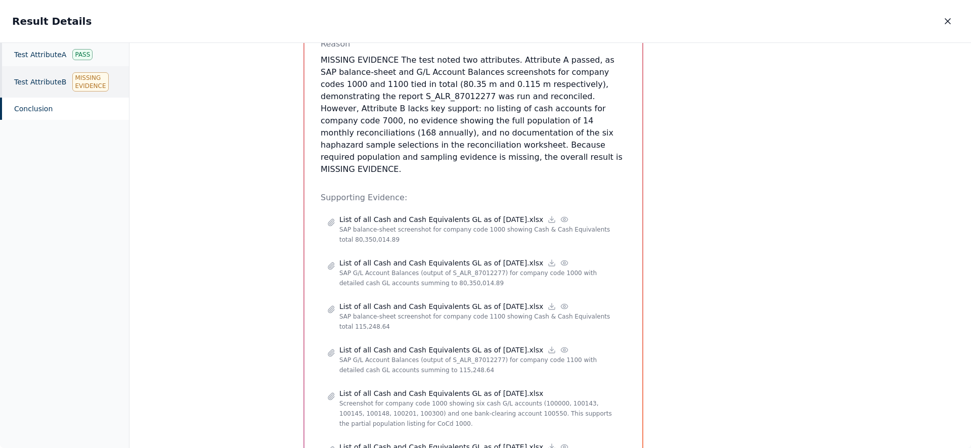
click at [59, 78] on div "Test Attribute B Missing Evidence" at bounding box center [64, 81] width 129 height 31
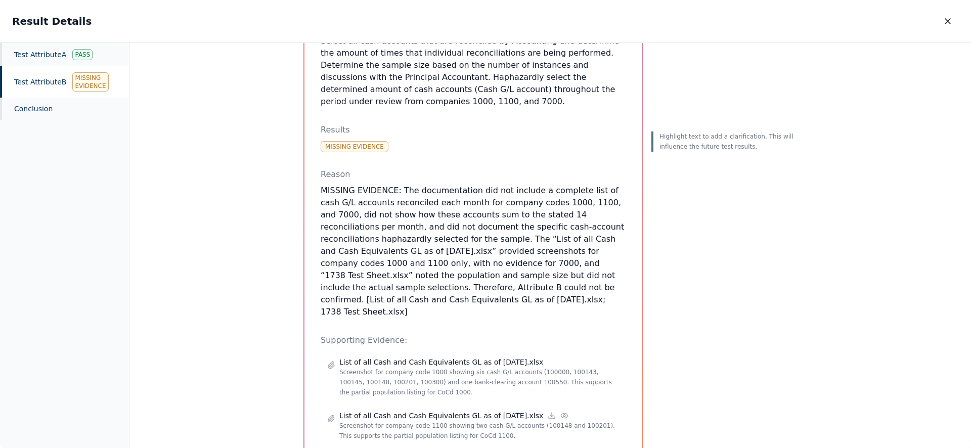
scroll to position [208, 0]
drag, startPoint x: 483, startPoint y: 287, endPoint x: 483, endPoint y: 190, distance: 97.1
click at [483, 190] on div "Test Attribute B : Select all cash accounts that are reconciled by Accounting a…" at bounding box center [473, 195] width 305 height 636
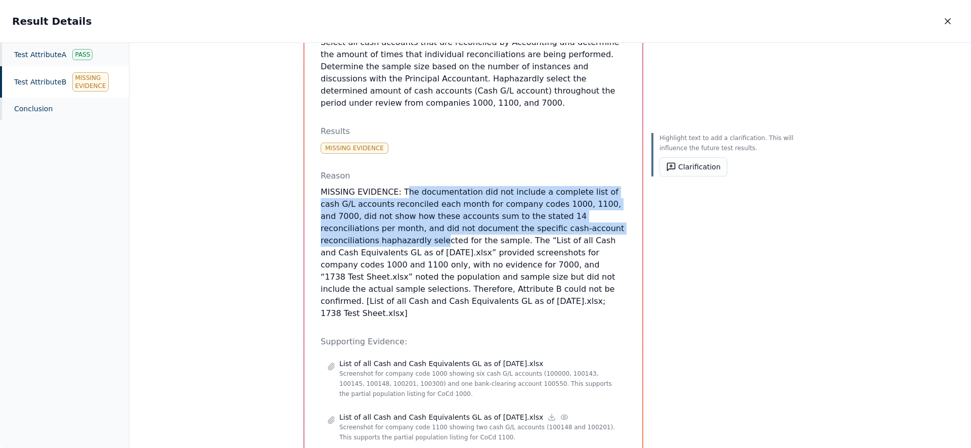
drag, startPoint x: 400, startPoint y: 166, endPoint x: 585, endPoint y: 195, distance: 187.3
click at [585, 195] on p "MISSING EVIDENCE: The documentation did not include a complete list of cash G/L…" at bounding box center [473, 252] width 305 height 133
click at [366, 202] on p "MISSING EVIDENCE: The documentation did not include a complete list of cash G/L…" at bounding box center [473, 252] width 305 height 133
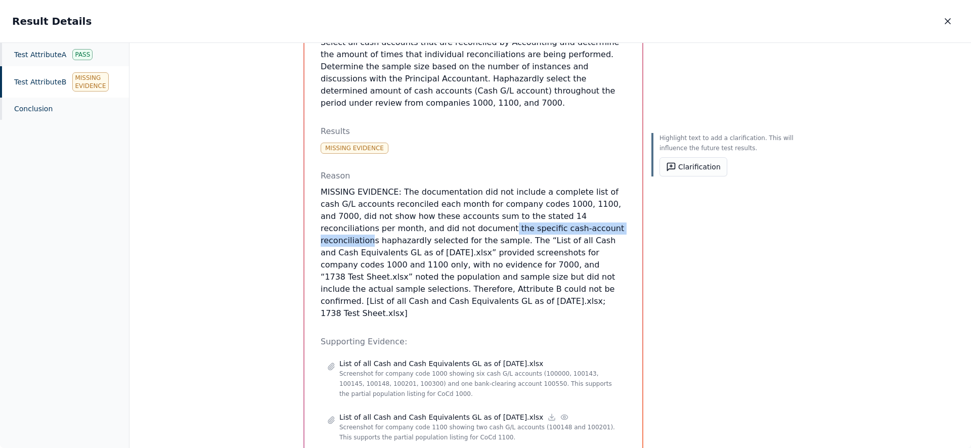
drag, startPoint x: 370, startPoint y: 202, endPoint x: 516, endPoint y: 202, distance: 145.6
click at [516, 202] on p "MISSING EVIDENCE: The documentation did not include a complete list of cash G/L…" at bounding box center [473, 252] width 305 height 133
drag, startPoint x: 459, startPoint y: 275, endPoint x: 366, endPoint y: 174, distance: 137.4
click at [366, 186] on p "MISSING EVIDENCE: The documentation did not include a complete list of cash G/L…" at bounding box center [473, 252] width 305 height 133
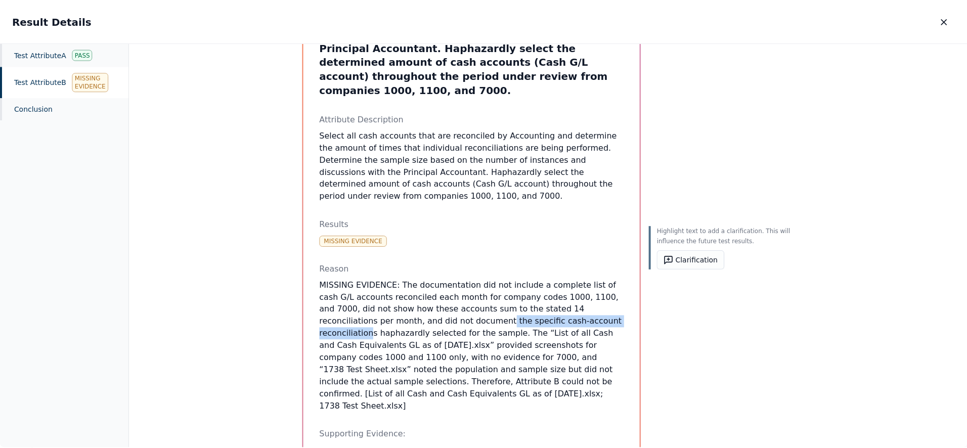
scroll to position [278, 0]
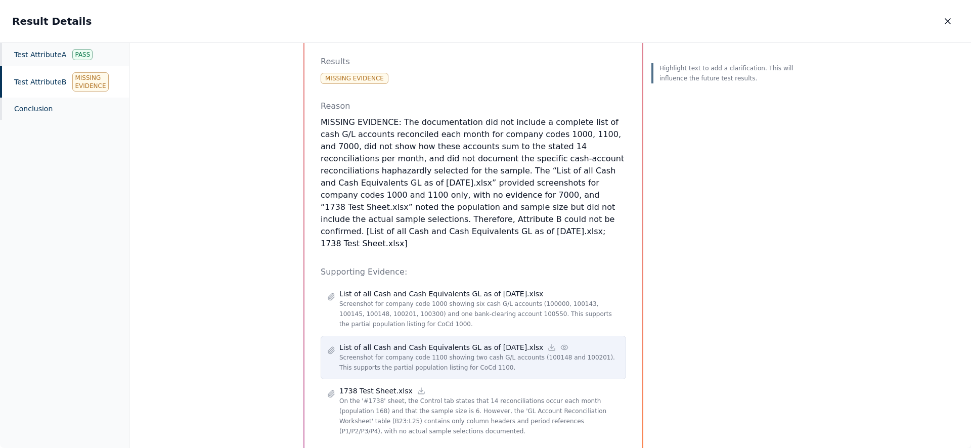
click at [560, 343] on icon at bounding box center [564, 347] width 8 height 8
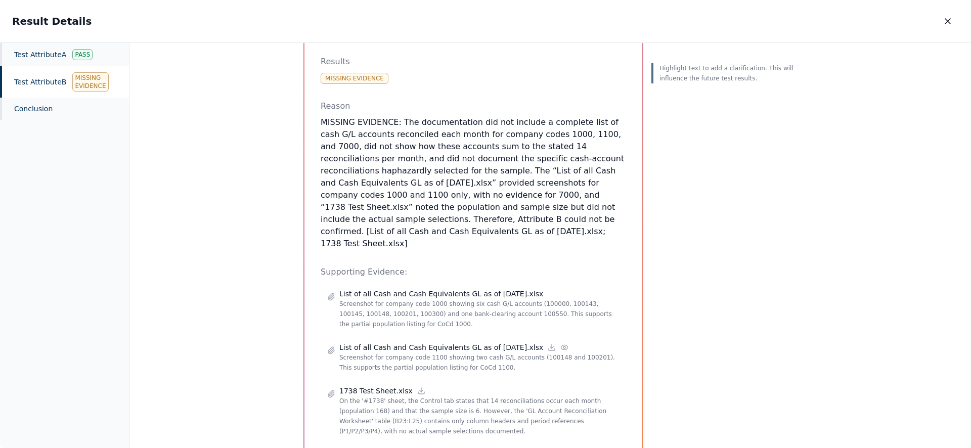
click at [517, 156] on p "MISSING EVIDENCE: The documentation did not include a complete list of cash G/L…" at bounding box center [473, 182] width 305 height 133
click at [480, 155] on p "MISSING EVIDENCE: The documentation did not include a complete list of cash G/L…" at bounding box center [473, 182] width 305 height 133
click at [585, 116] on p "MISSING EVIDENCE: The documentation did not include a complete list of cash G/L…" at bounding box center [473, 182] width 305 height 133
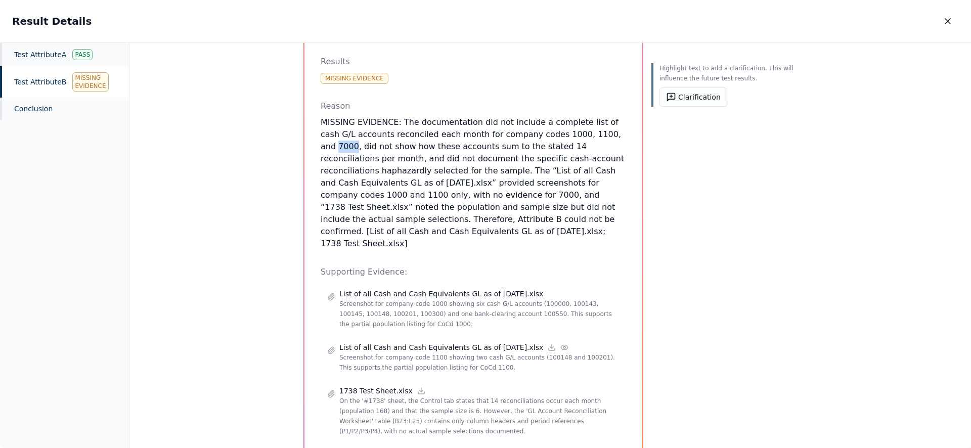
click at [675, 213] on div "Highlight text to add a clarification. This will influence the future test resu…" at bounding box center [724, 125] width 146 height 670
click at [947, 21] on icon "button" at bounding box center [947, 21] width 5 height 5
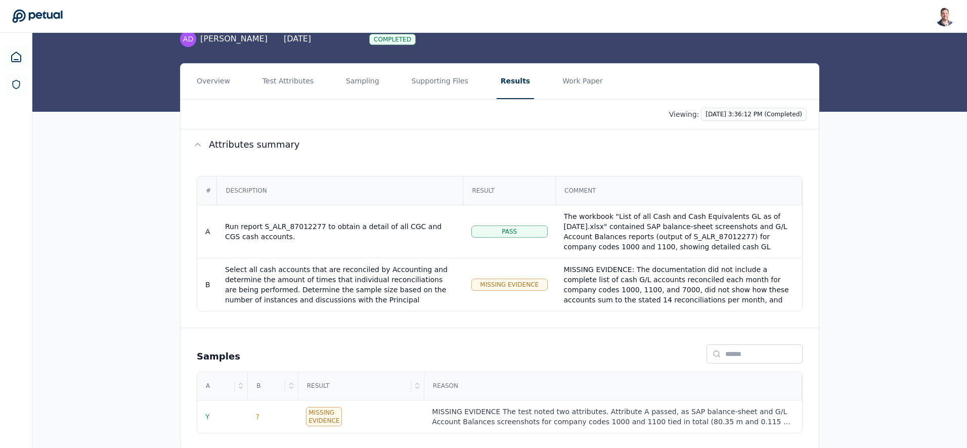
click at [424, 66] on button "Supporting Files" at bounding box center [440, 81] width 65 height 35
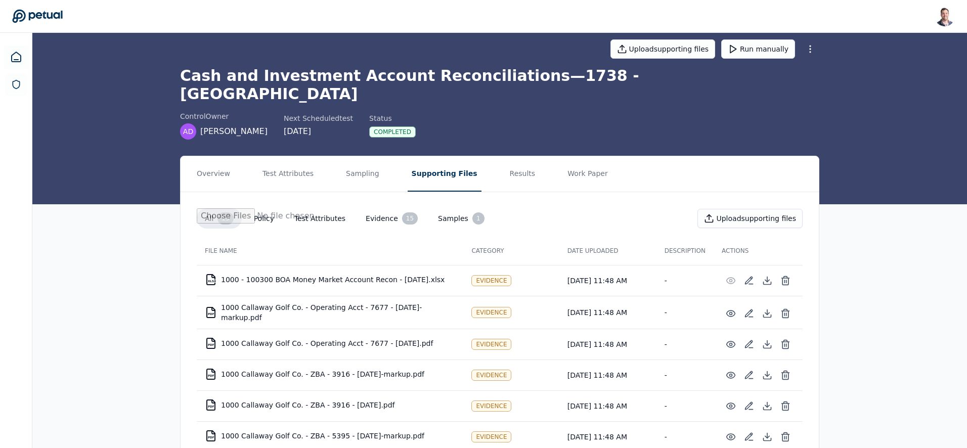
scroll to position [10, 0]
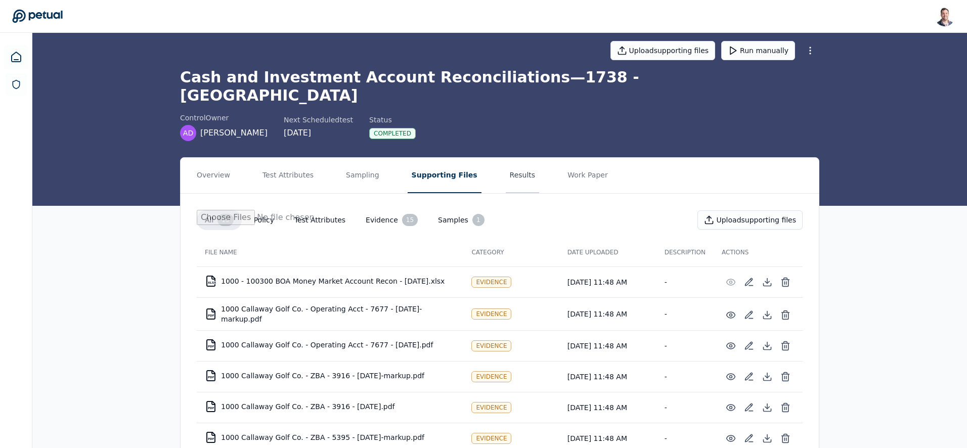
click at [506, 158] on button "Results" at bounding box center [523, 175] width 34 height 35
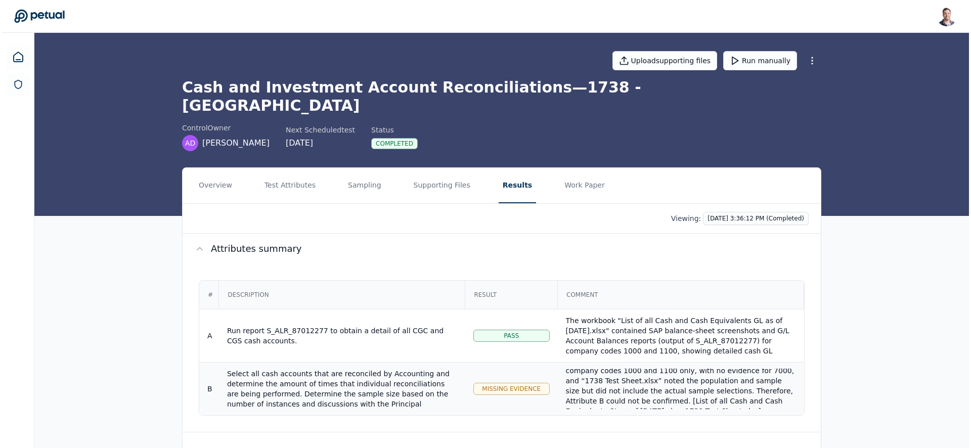
scroll to position [81, 0]
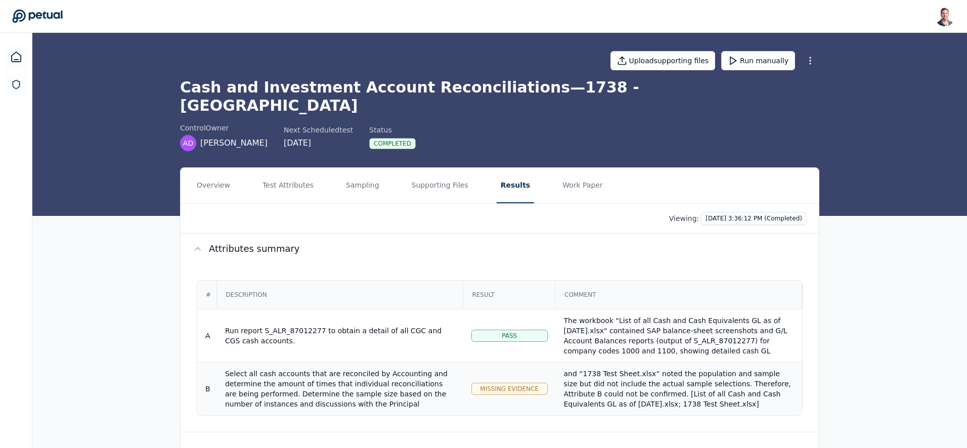
click at [629, 369] on div "MISSING EVIDENCE: The documentation did not include a complete list of cash G/L…" at bounding box center [679, 348] width 230 height 121
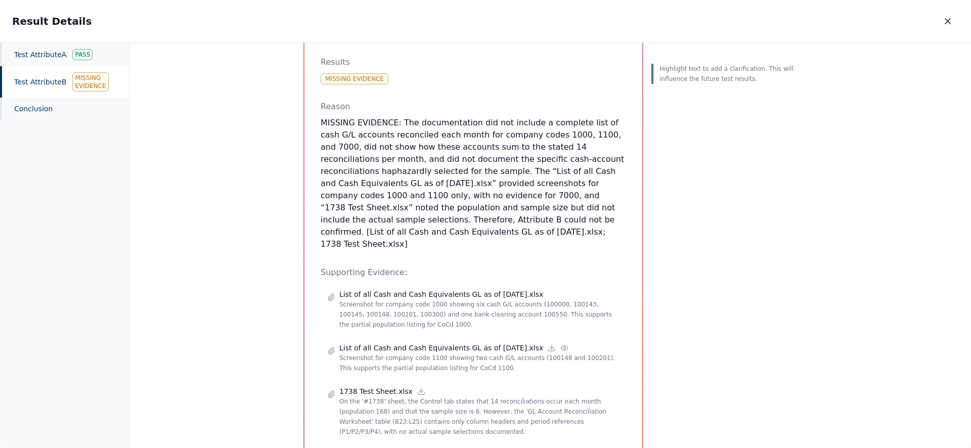
scroll to position [278, 0]
click at [26, 80] on div "Test Attribute B Missing Evidence" at bounding box center [64, 81] width 129 height 31
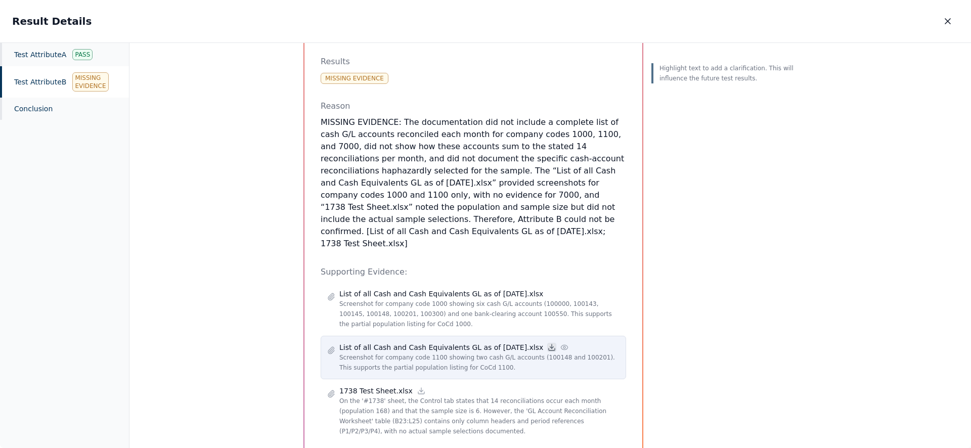
click at [548, 343] on icon at bounding box center [552, 347] width 8 height 8
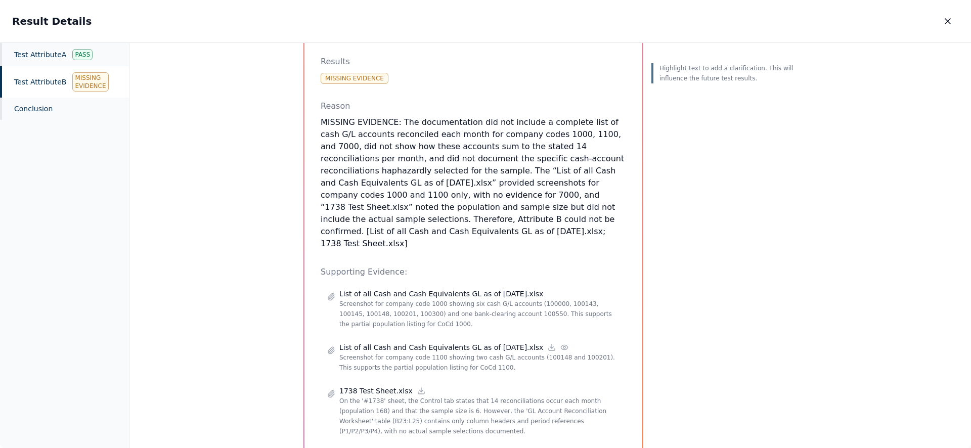
click at [576, 116] on p "MISSING EVIDENCE: The documentation did not include a complete list of cash G/L…" at bounding box center [473, 182] width 305 height 133
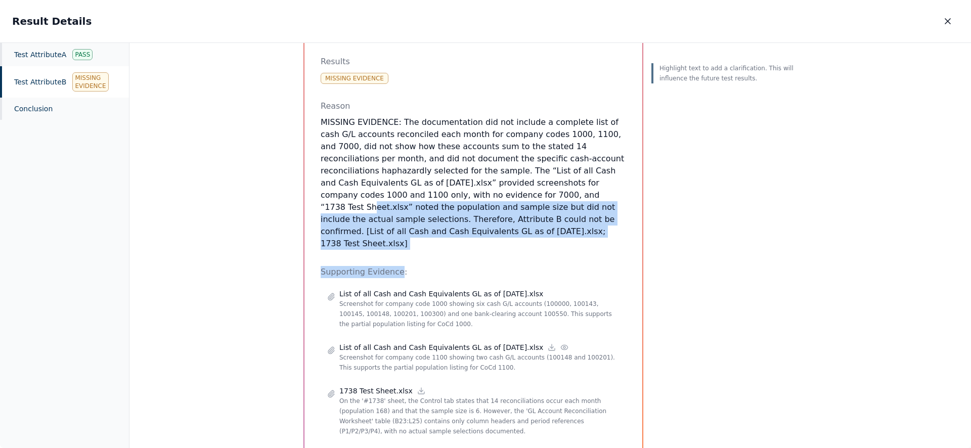
drag, startPoint x: 393, startPoint y: 235, endPoint x: 400, endPoint y: 163, distance: 71.6
click at [400, 165] on div "Test Attribute B : Select all cash accounts that are reconciled by Accounting a…" at bounding box center [473, 125] width 305 height 636
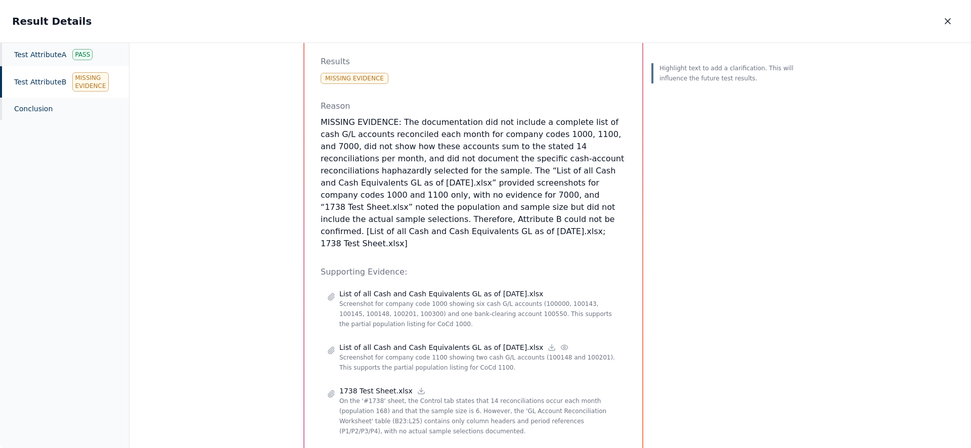
click at [400, 158] on p "MISSING EVIDENCE: The documentation did not include a complete list of cash G/L…" at bounding box center [473, 182] width 305 height 133
drag, startPoint x: 402, startPoint y: 203, endPoint x: 410, endPoint y: 136, distance: 67.1
click at [410, 136] on p "MISSING EVIDENCE: The documentation did not include a complete list of cash G/L…" at bounding box center [473, 182] width 305 height 133
drag, startPoint x: 428, startPoint y: 145, endPoint x: 448, endPoint y: 140, distance: 20.4
click at [428, 145] on p "MISSING EVIDENCE: The documentation did not include a complete list of cash G/L…" at bounding box center [473, 182] width 305 height 133
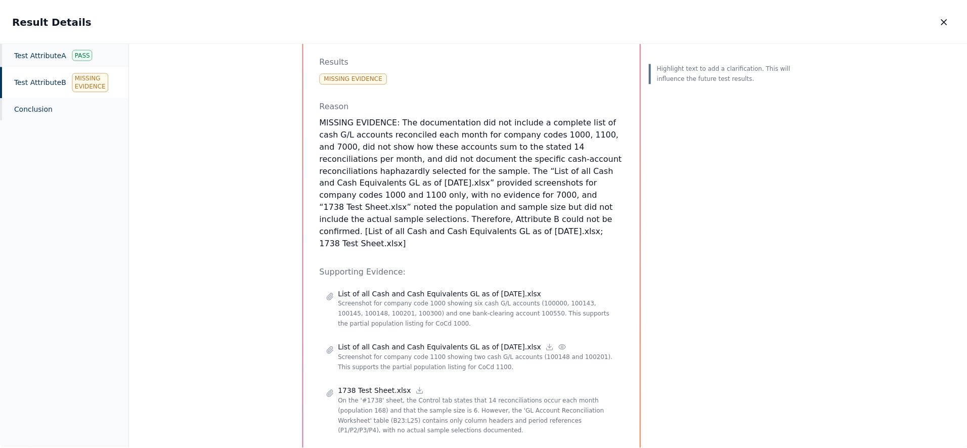
scroll to position [260, 0]
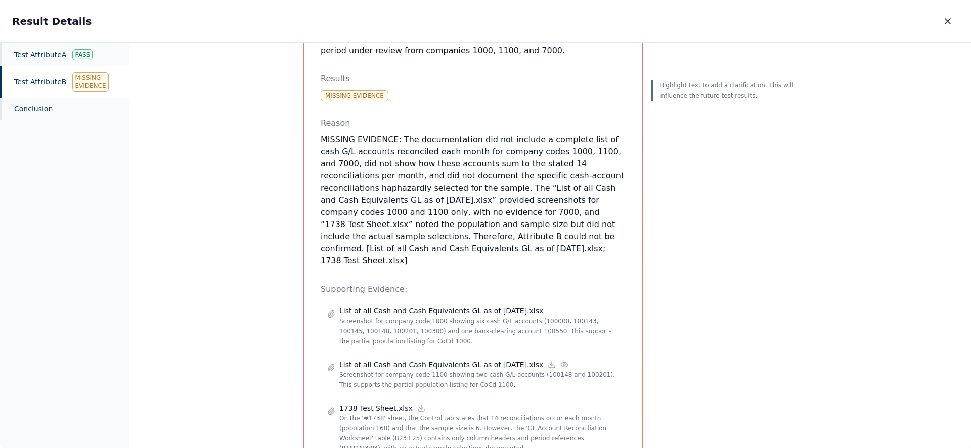
click at [579, 133] on p "MISSING EVIDENCE: The documentation did not include a complete list of cash G/L…" at bounding box center [473, 199] width 305 height 133
click at [687, 122] on button "Clarification" at bounding box center [693, 114] width 68 height 19
click at [738, 194] on button "Cancel" at bounding box center [741, 191] width 29 height 13
click at [943, 16] on icon "button" at bounding box center [948, 21] width 10 height 10
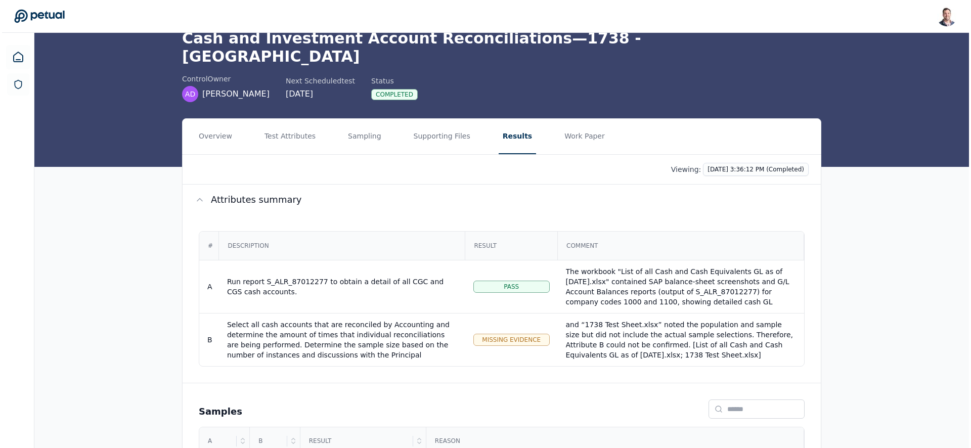
scroll to position [104, 0]
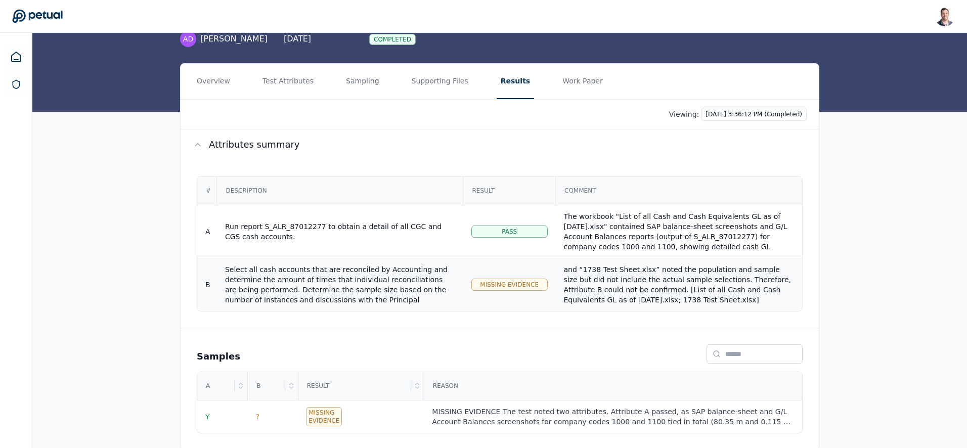
click at [634, 273] on div "MISSING EVIDENCE: The documentation did not include a complete list of cash G/L…" at bounding box center [679, 244] width 230 height 121
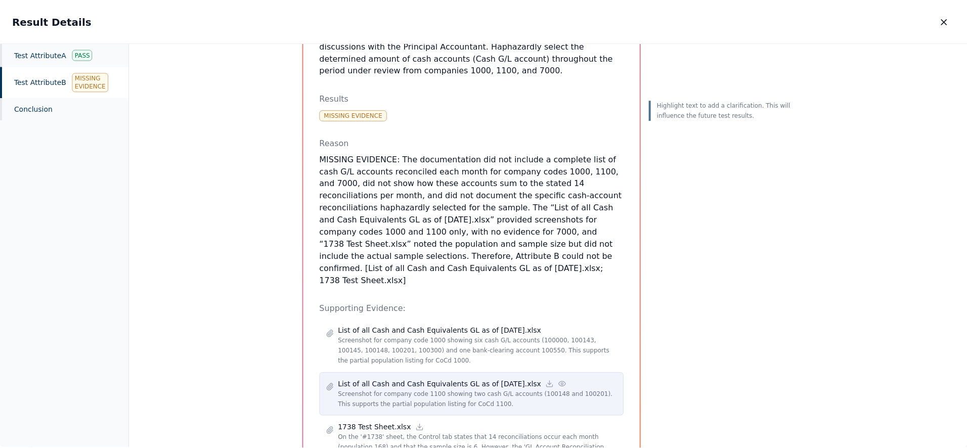
scroll to position [278, 0]
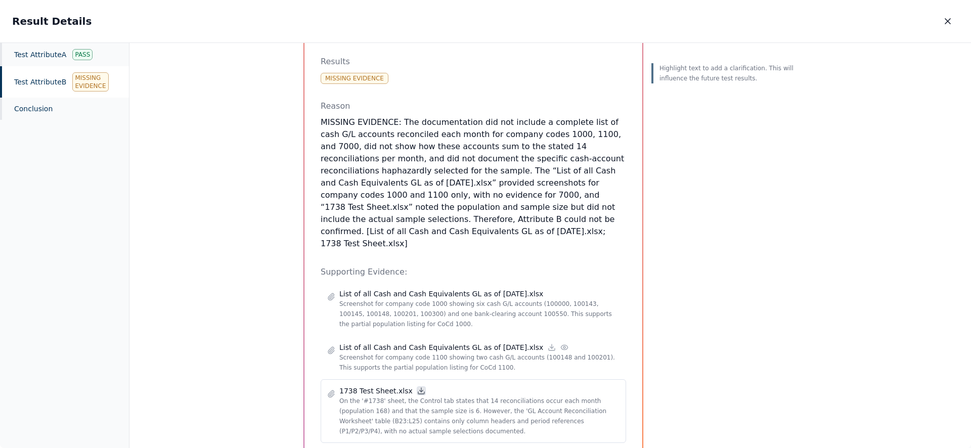
click at [417, 387] on icon at bounding box center [421, 391] width 8 height 8
click at [948, 17] on icon "button" at bounding box center [948, 21] width 10 height 10
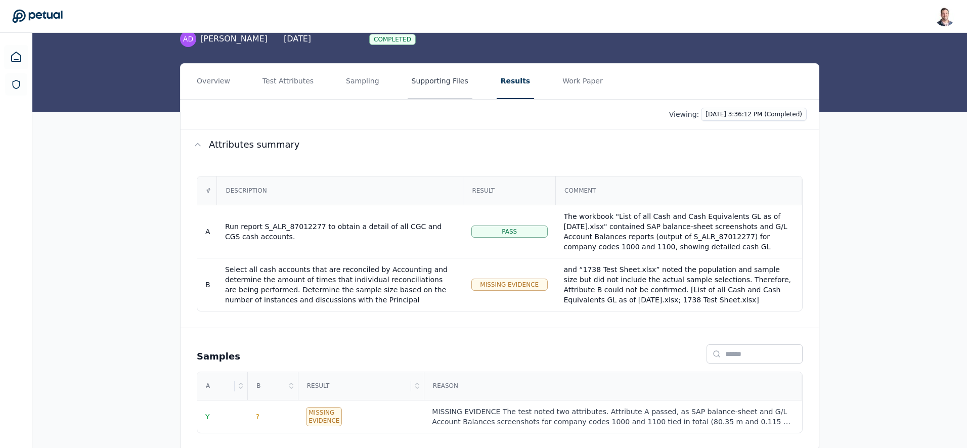
click at [442, 65] on button "Supporting Files" at bounding box center [440, 81] width 65 height 35
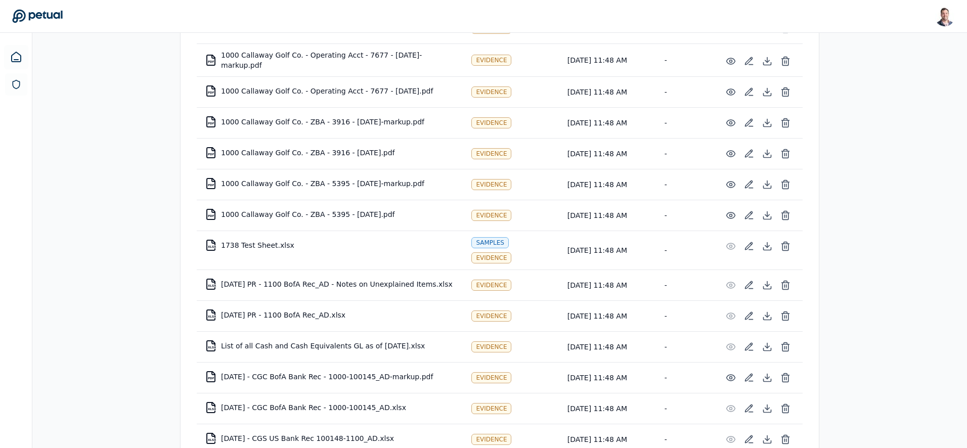
scroll to position [274, 0]
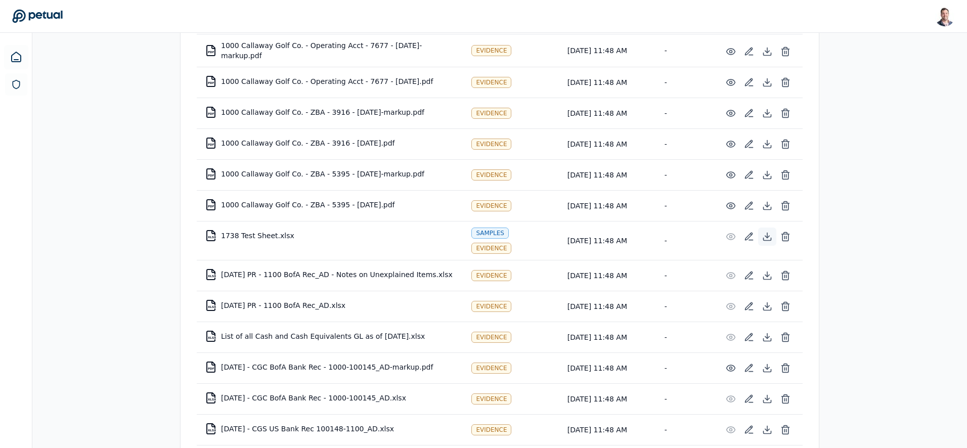
click at [765, 232] on icon at bounding box center [767, 237] width 10 height 10
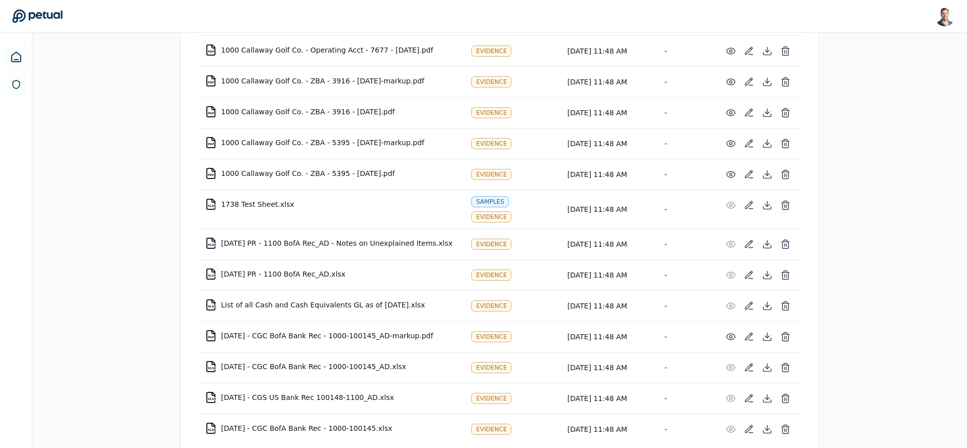
scroll to position [306, 0]
click at [767, 301] on icon at bounding box center [767, 303] width 0 height 5
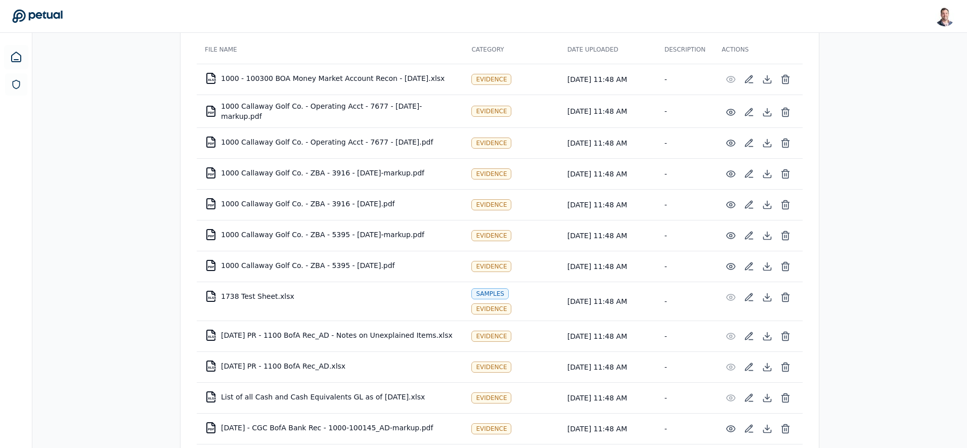
scroll to position [116, 0]
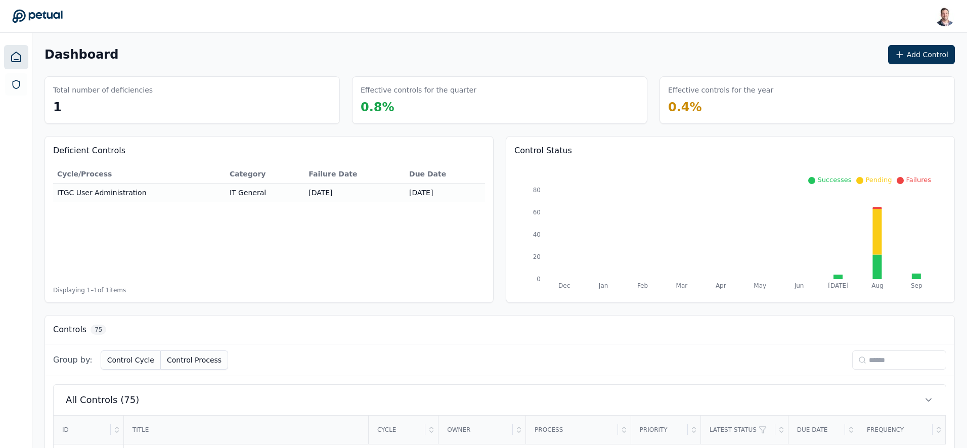
click at [882, 362] on input at bounding box center [899, 359] width 94 height 19
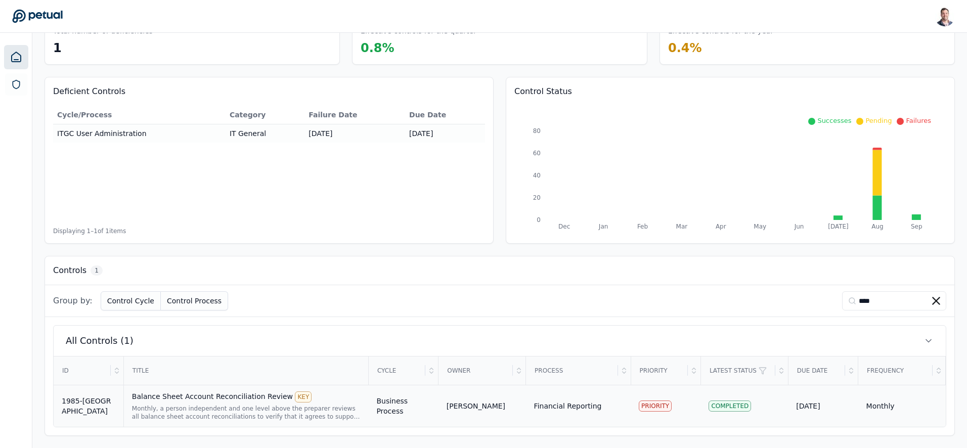
type input "****"
click at [180, 394] on div "Balance Sheet Account Reconciliation Review KEY" at bounding box center [246, 396] width 229 height 11
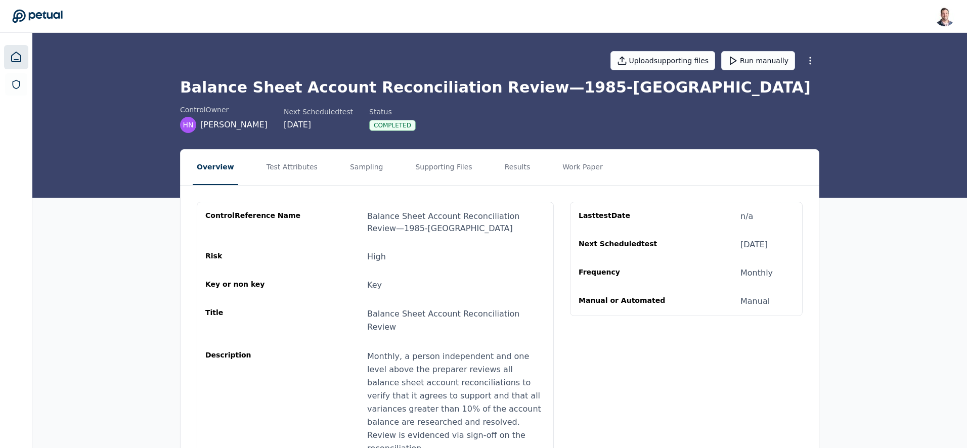
click at [15, 59] on icon at bounding box center [16, 57] width 12 height 12
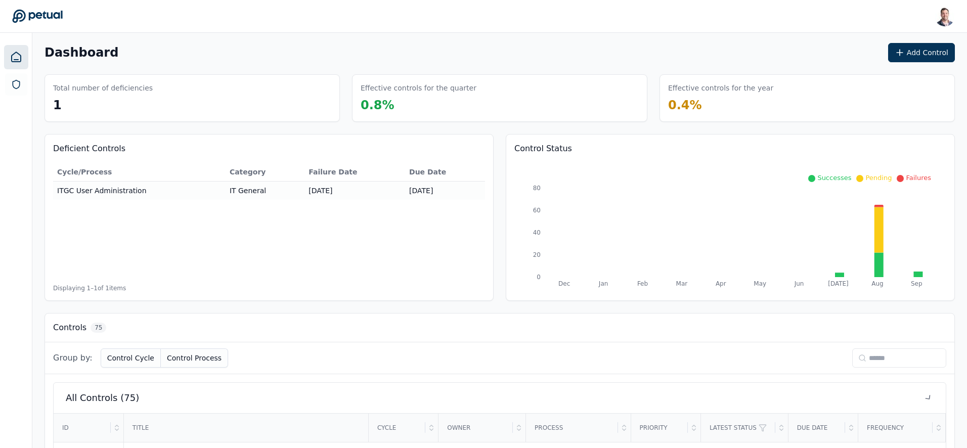
scroll to position [222, 0]
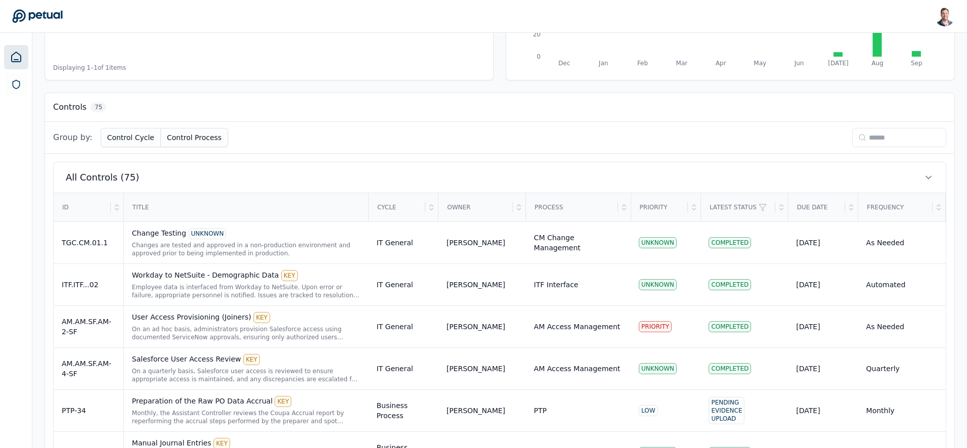
click at [895, 145] on input at bounding box center [899, 137] width 94 height 19
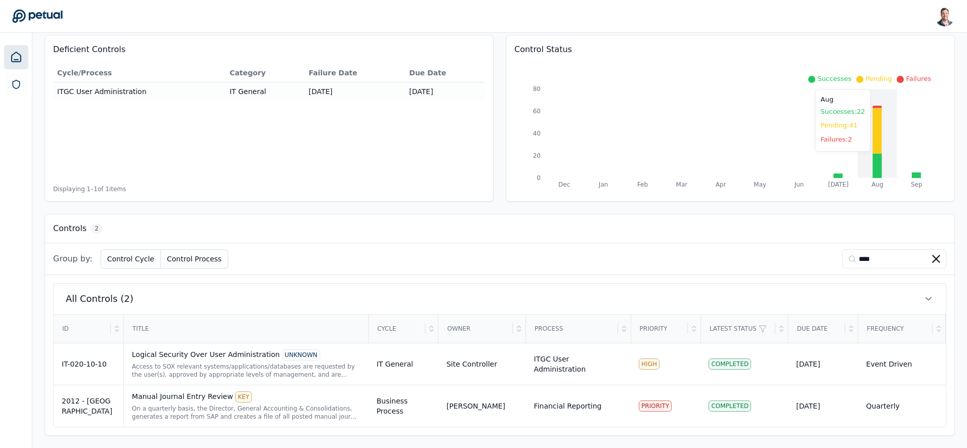
scroll to position [60, 0]
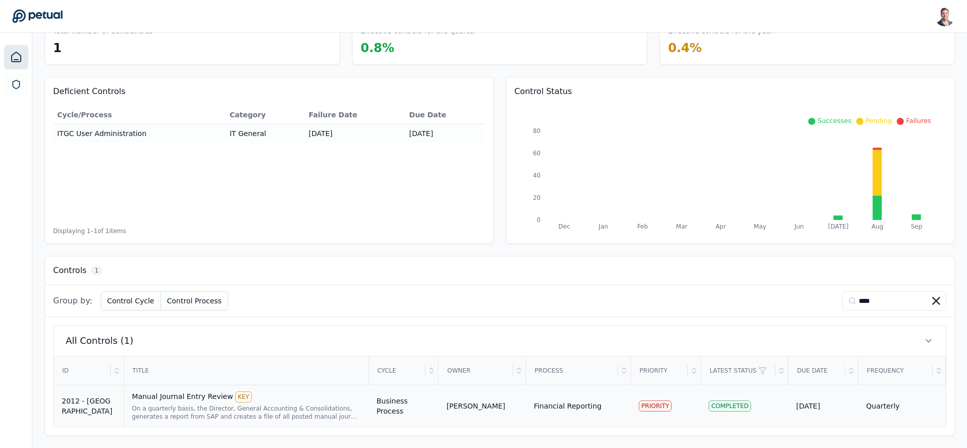
type input "****"
click at [200, 397] on div "Manual Journal Entry Review KEY" at bounding box center [246, 396] width 229 height 11
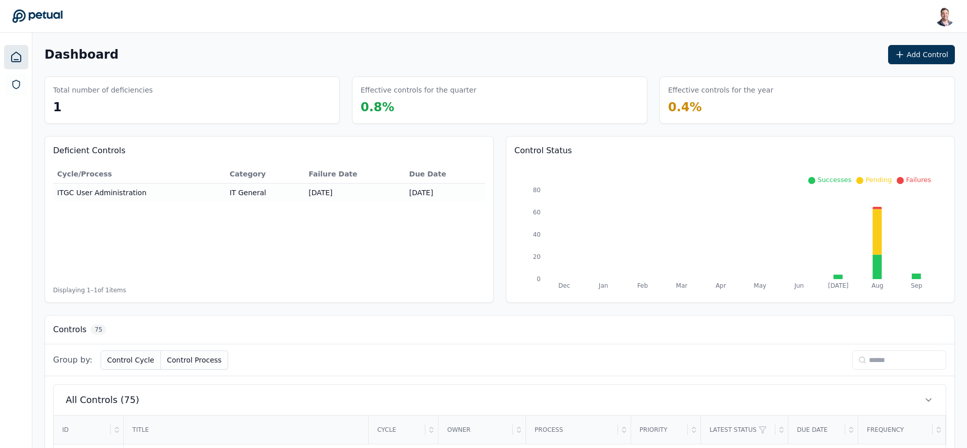
click at [860, 361] on input at bounding box center [899, 359] width 94 height 19
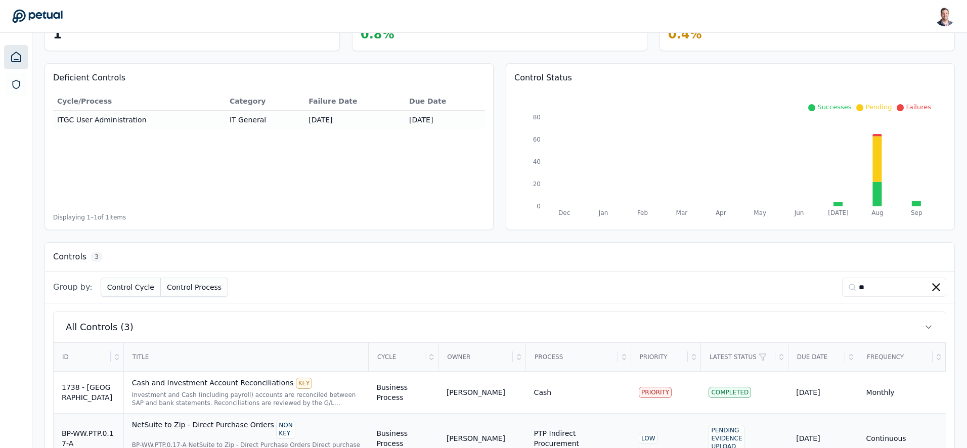
scroll to position [160, 0]
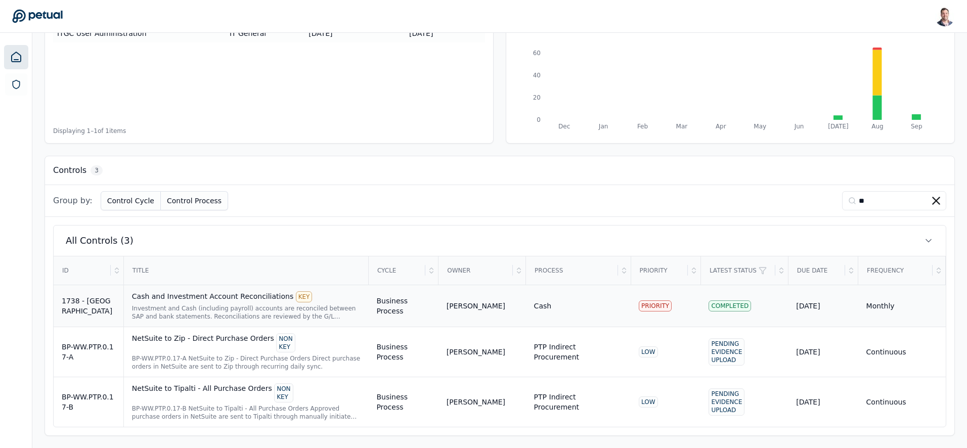
type input "**"
click at [213, 303] on div "Cash and Investment Account Reconciliations KEY Investment and Cash (including …" at bounding box center [246, 305] width 229 height 29
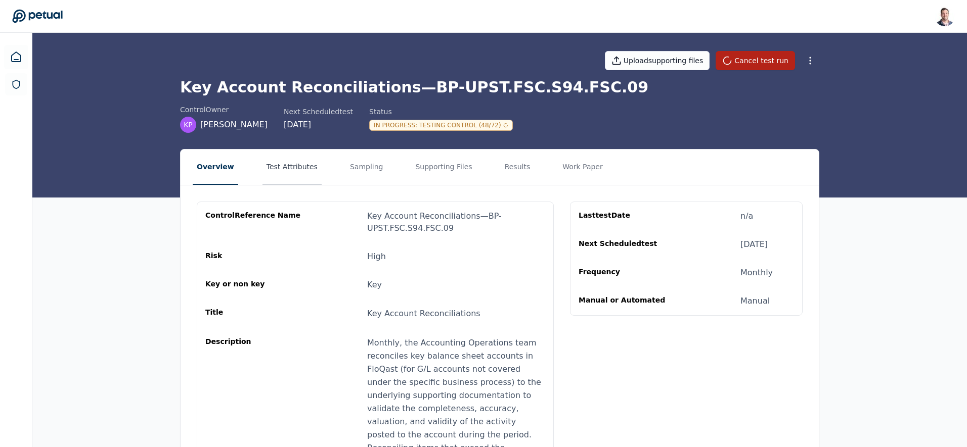
click at [289, 172] on button "Test Attributes" at bounding box center [291, 167] width 59 height 35
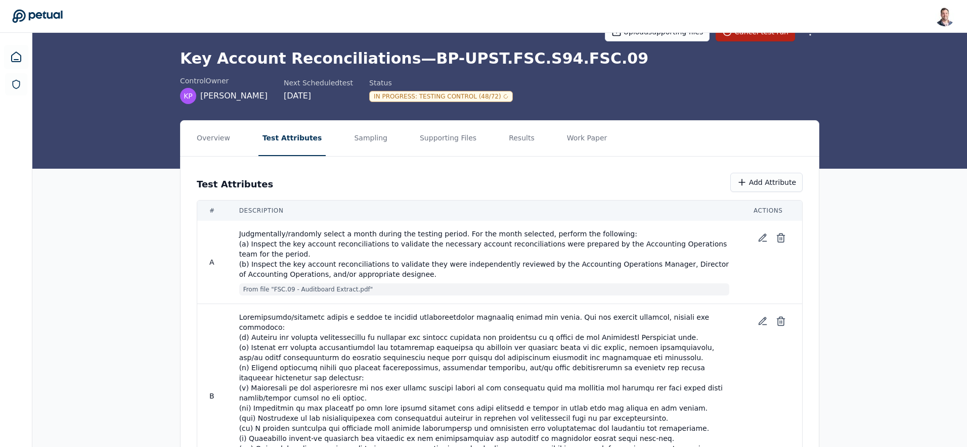
scroll to position [83, 0]
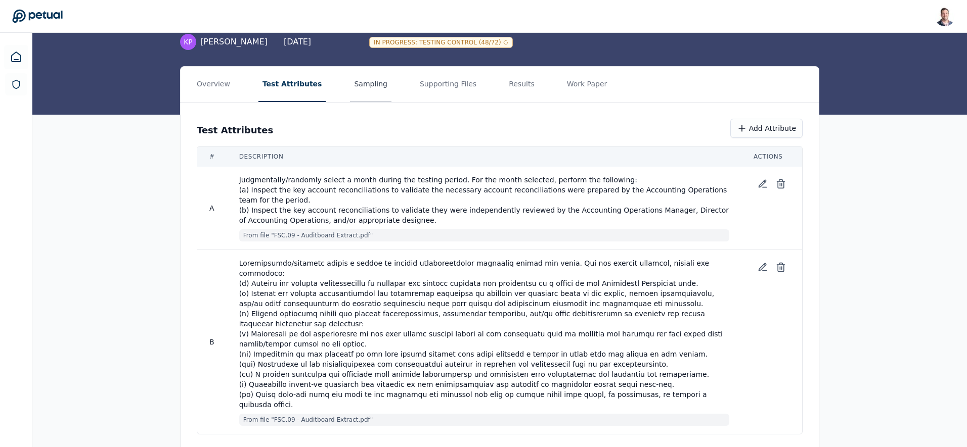
click at [359, 89] on button "Sampling" at bounding box center [370, 84] width 41 height 35
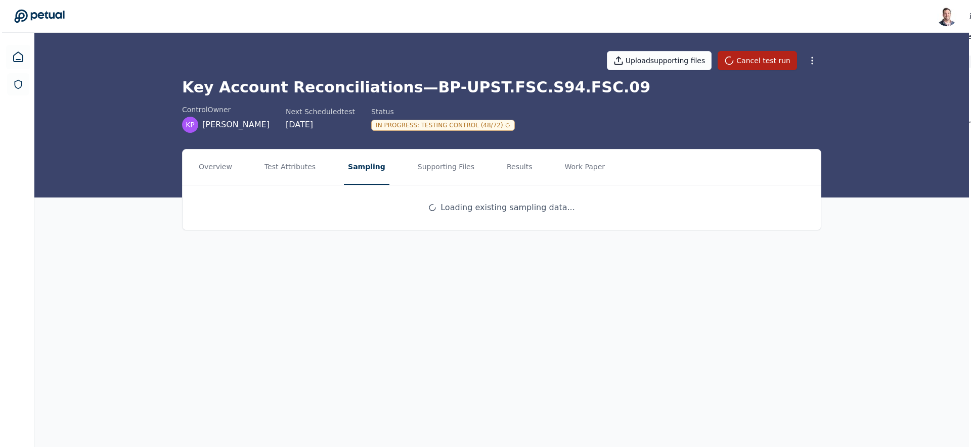
scroll to position [0, 0]
